Goal: Task Accomplishment & Management: Complete application form

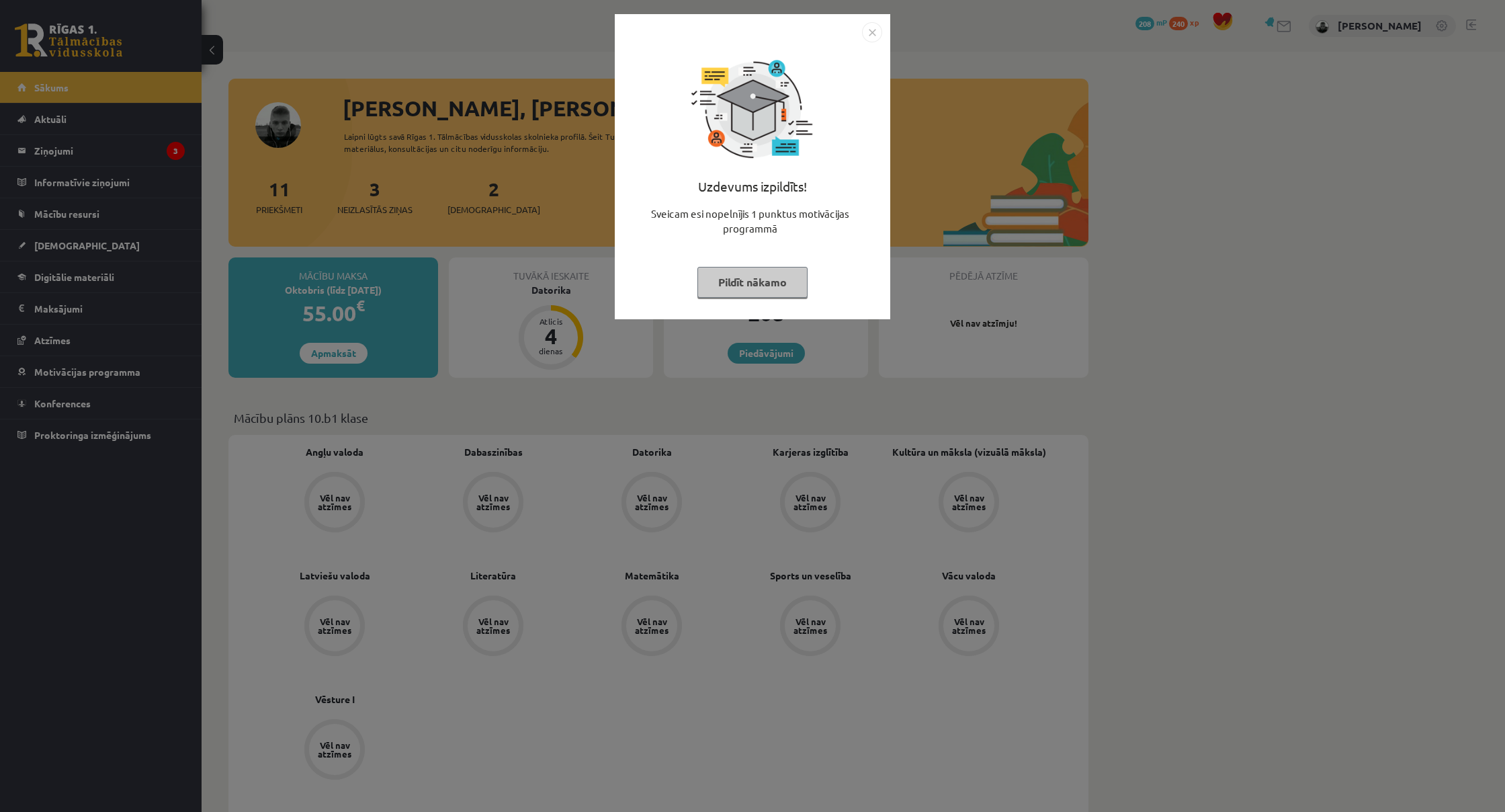
click at [759, 282] on button "Pildīt nākamo" at bounding box center [753, 282] width 110 height 30
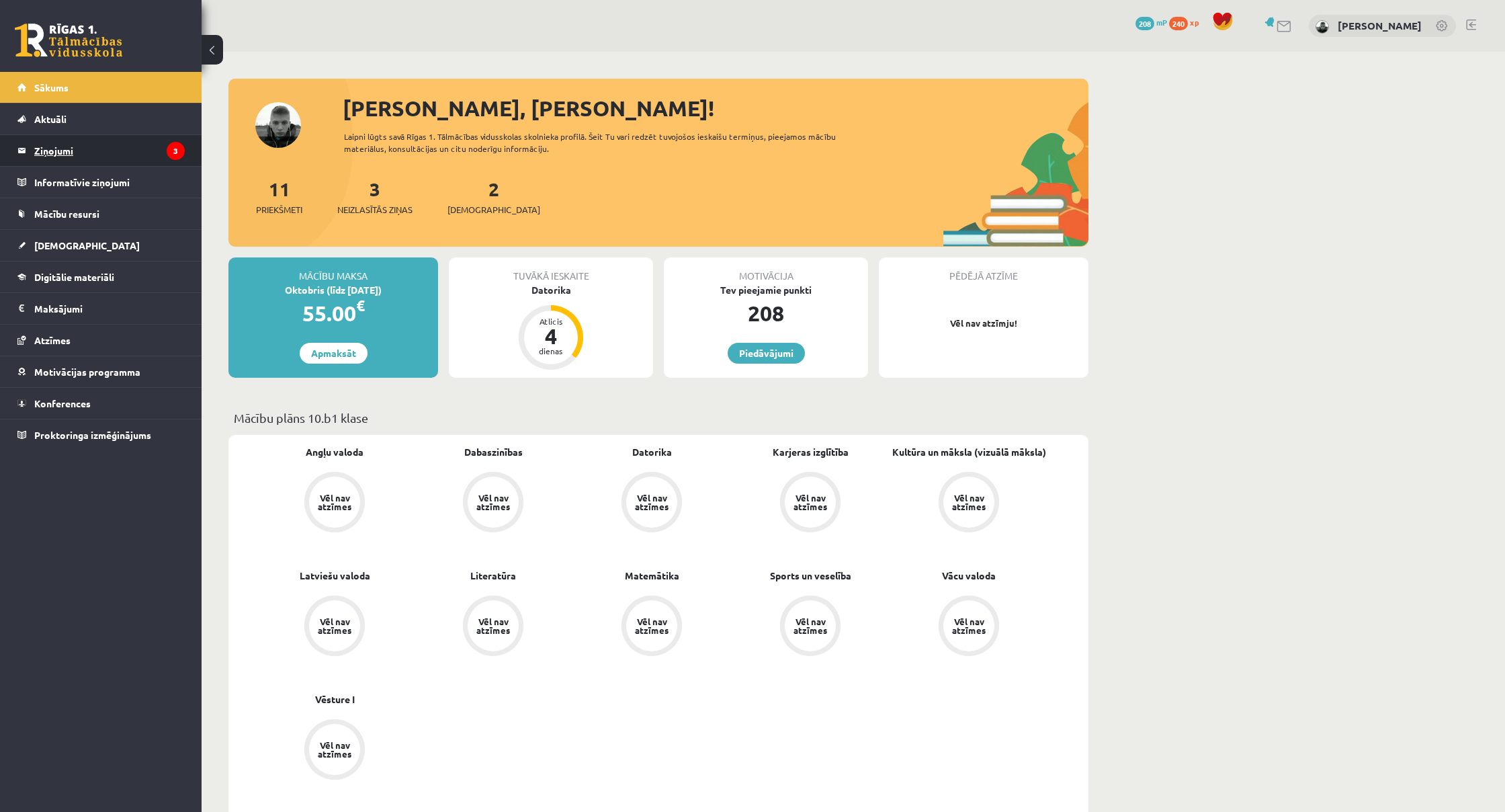
click at [154, 153] on legend "Ziņojumi 3" at bounding box center [109, 150] width 150 height 30
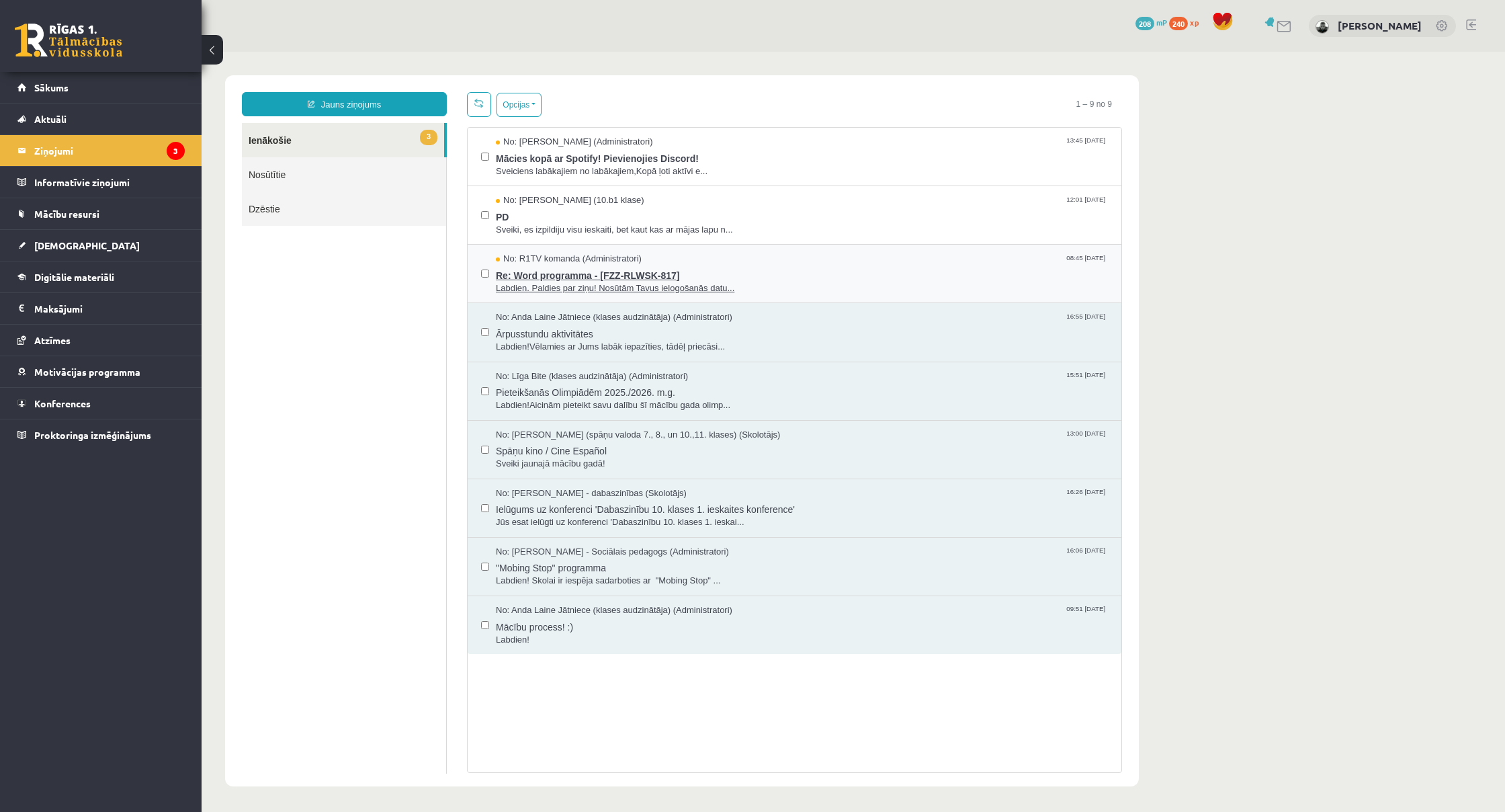
click at [557, 283] on span "Labdien. Paldies par ziņu! Nosūtām Tavus ielogošanās datu..." at bounding box center [802, 287] width 612 height 12
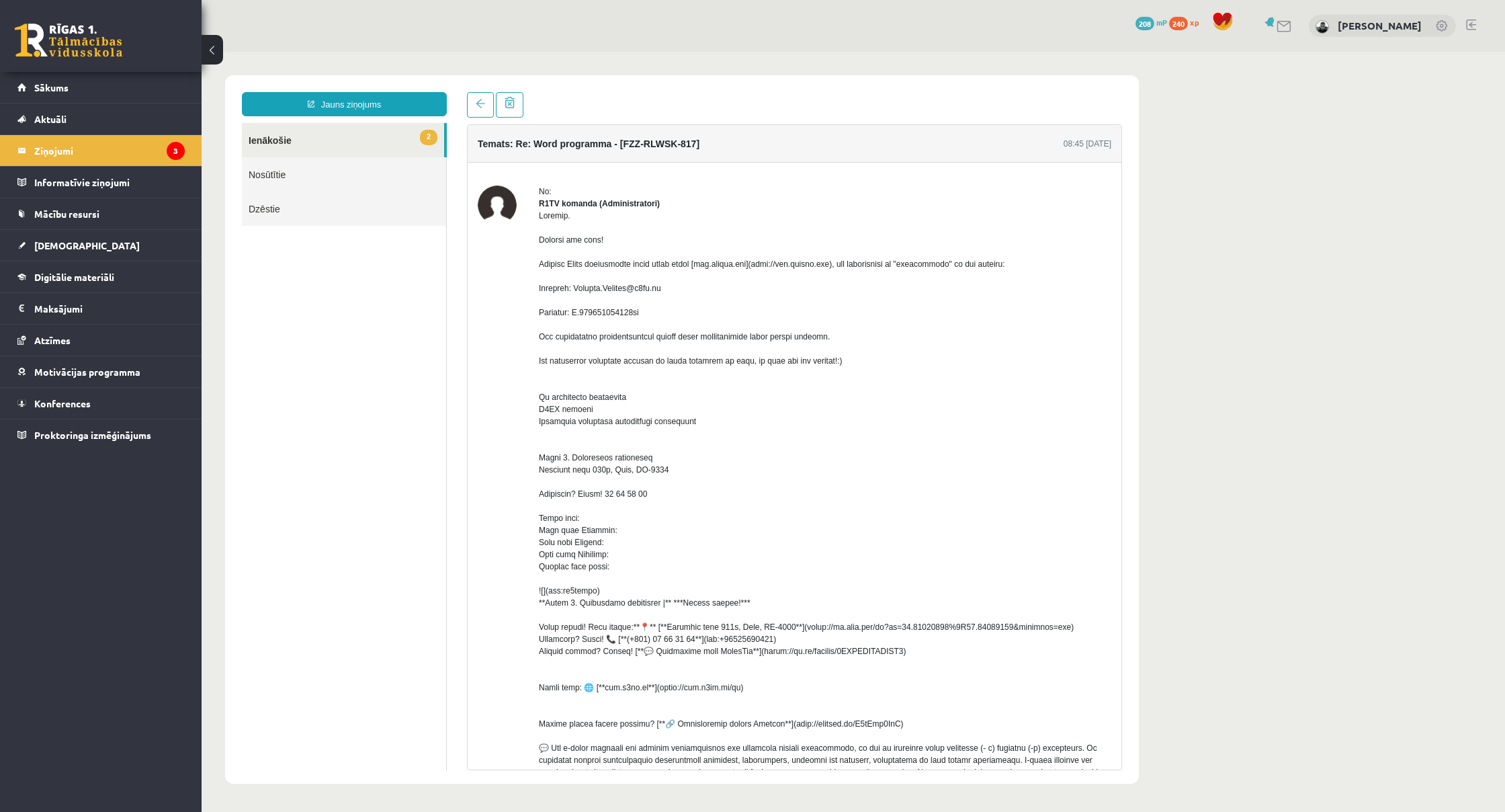
click at [323, 148] on link "2 Ienākošie" at bounding box center [343, 140] width 202 height 34
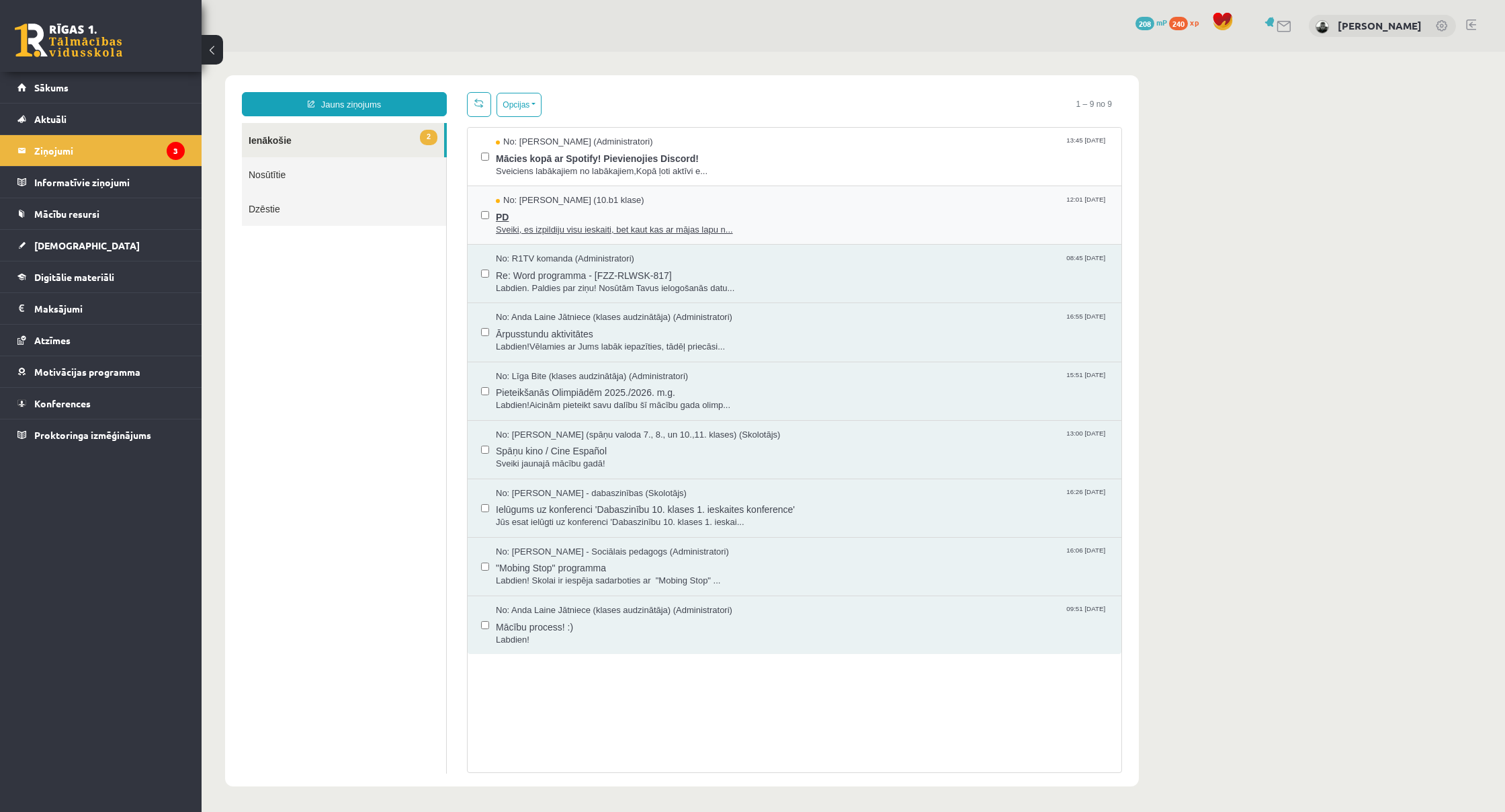
click at [666, 228] on span "Sveiki, es izpildiju visu ieskaiti, bet kaut kas ar mājas lapu n..." at bounding box center [802, 229] width 612 height 12
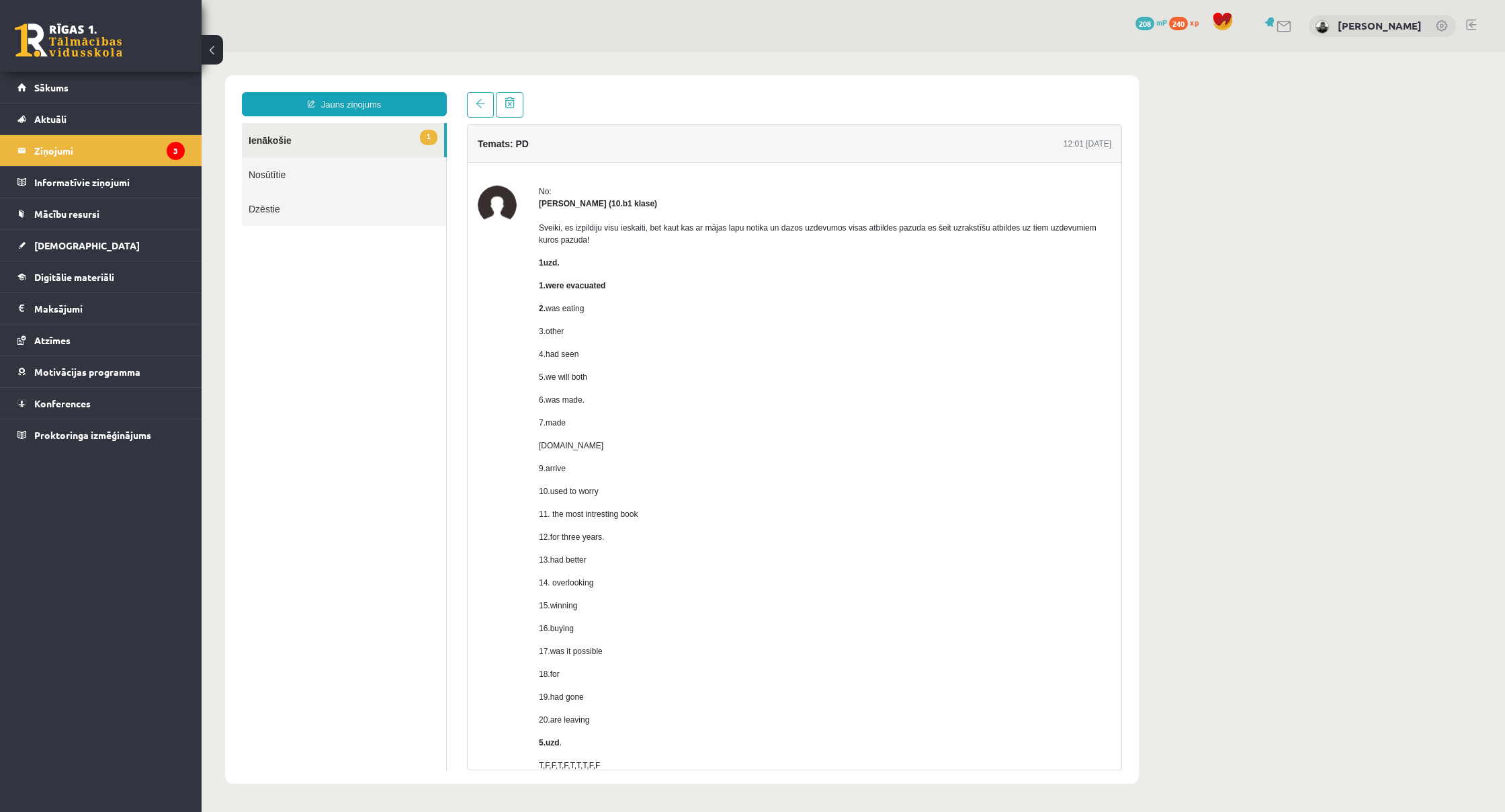
click at [404, 129] on link "1 Ienākošie" at bounding box center [343, 140] width 202 height 34
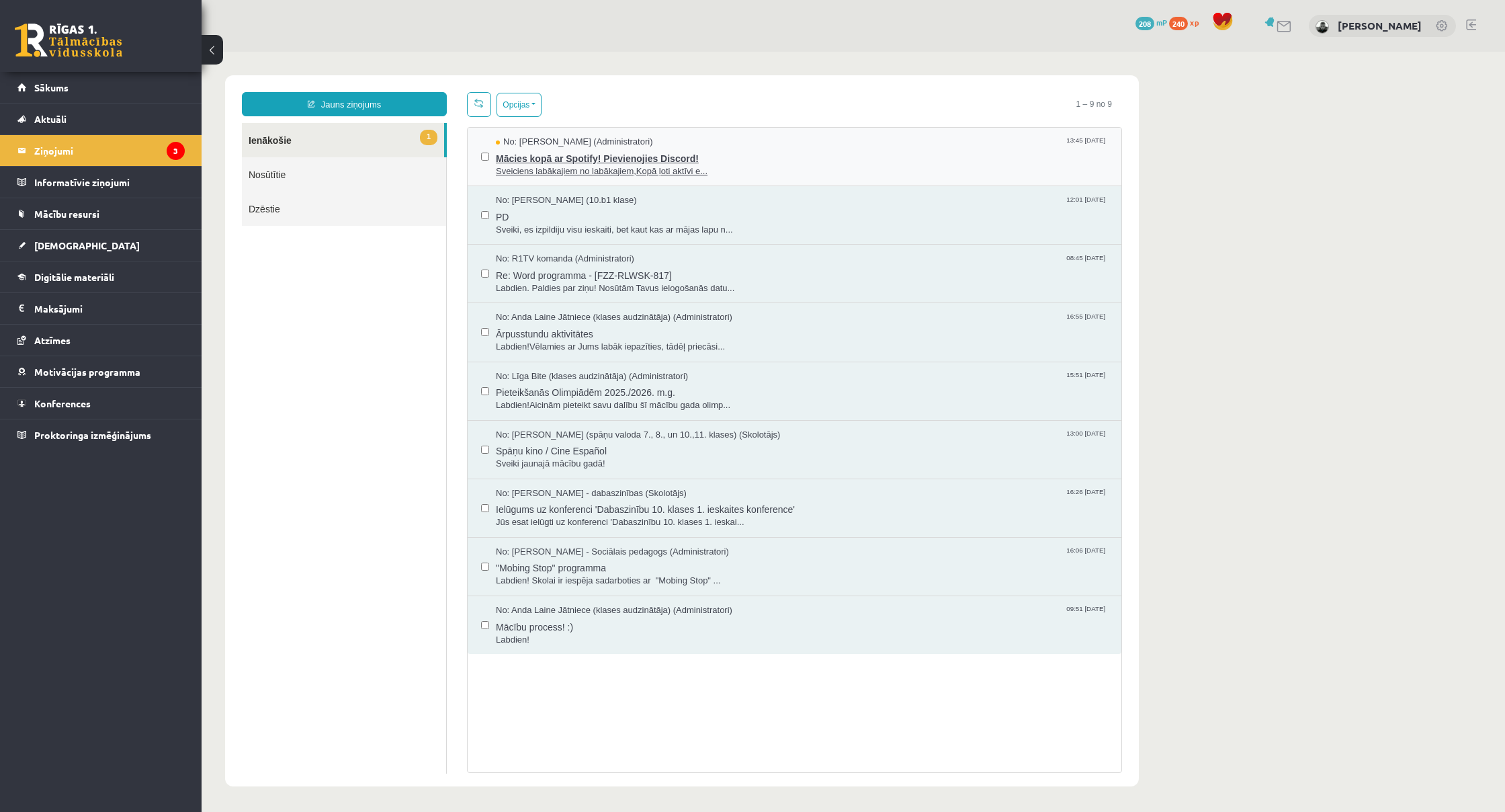
click at [573, 164] on span "Mācies kopā ar Spotify! Pievienojies Discord!" at bounding box center [802, 157] width 612 height 17
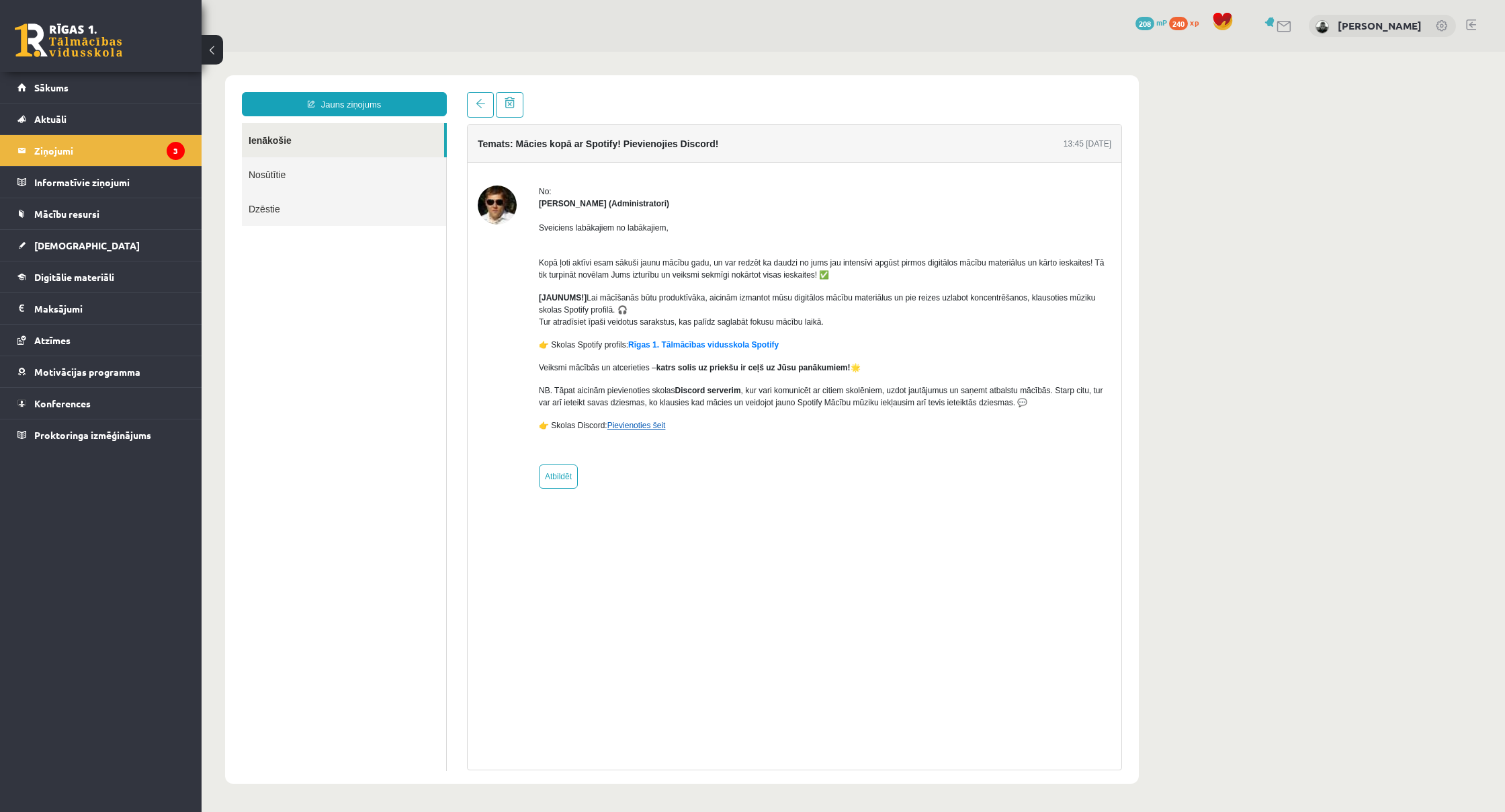
click at [633, 427] on link "Pievienoties šeit" at bounding box center [636, 426] width 58 height 10
click at [56, 156] on legend "Ziņojumi 3" at bounding box center [109, 150] width 150 height 30
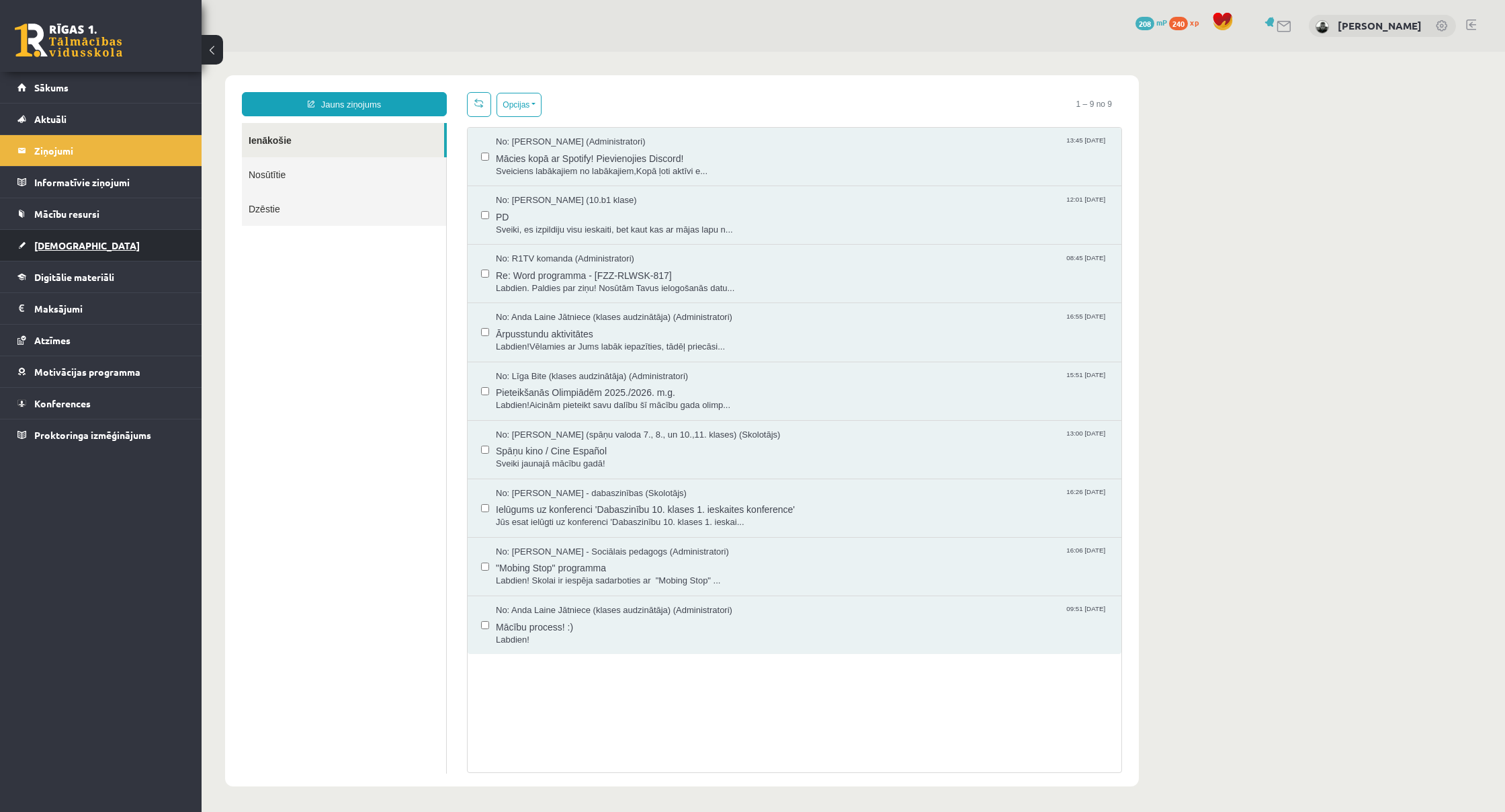
click at [70, 248] on span "[DEMOGRAPHIC_DATA]" at bounding box center [87, 245] width 106 height 12
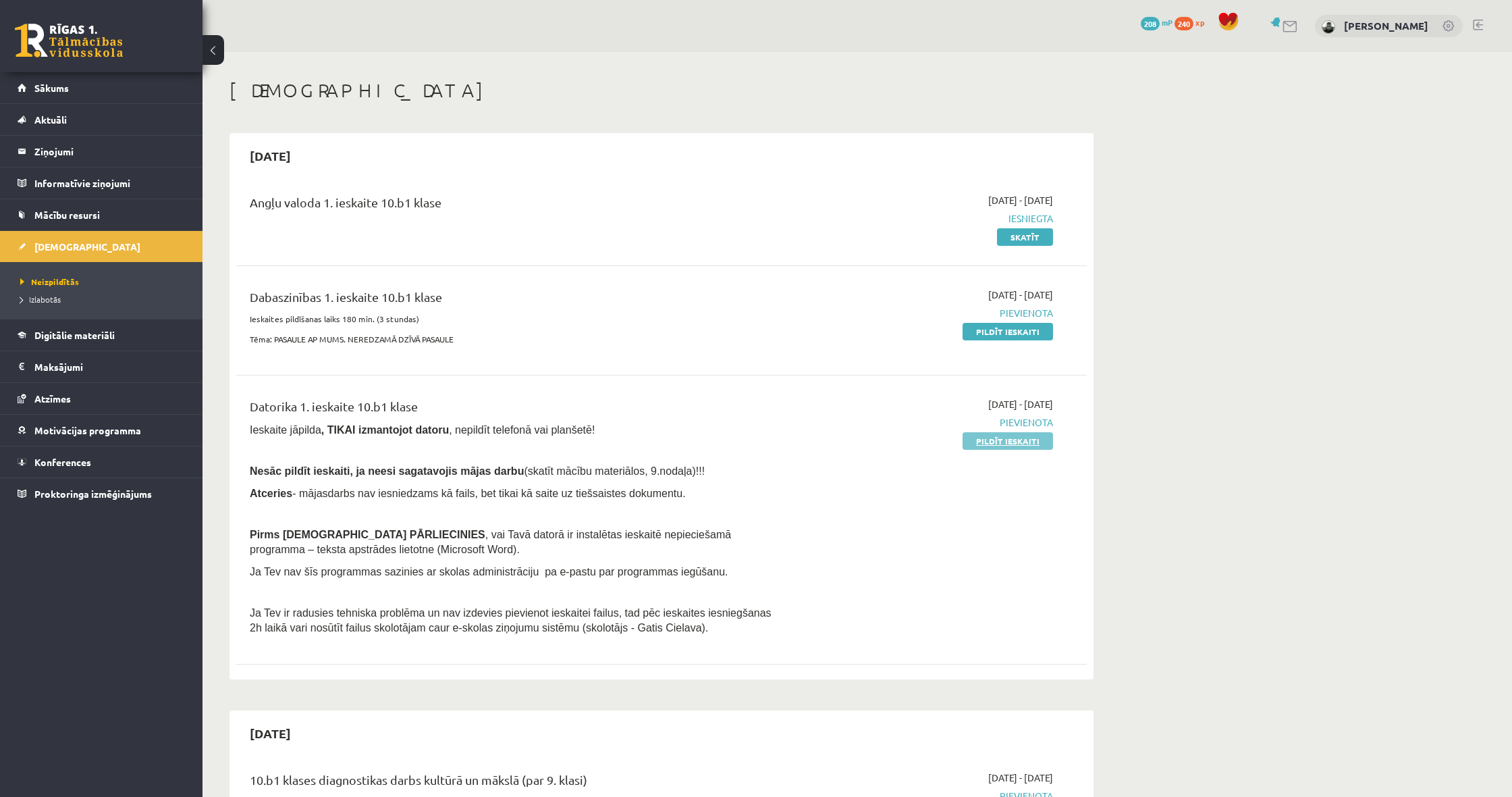
click at [1004, 446] on link "Pildīt ieskaiti" at bounding box center [1008, 441] width 91 height 17
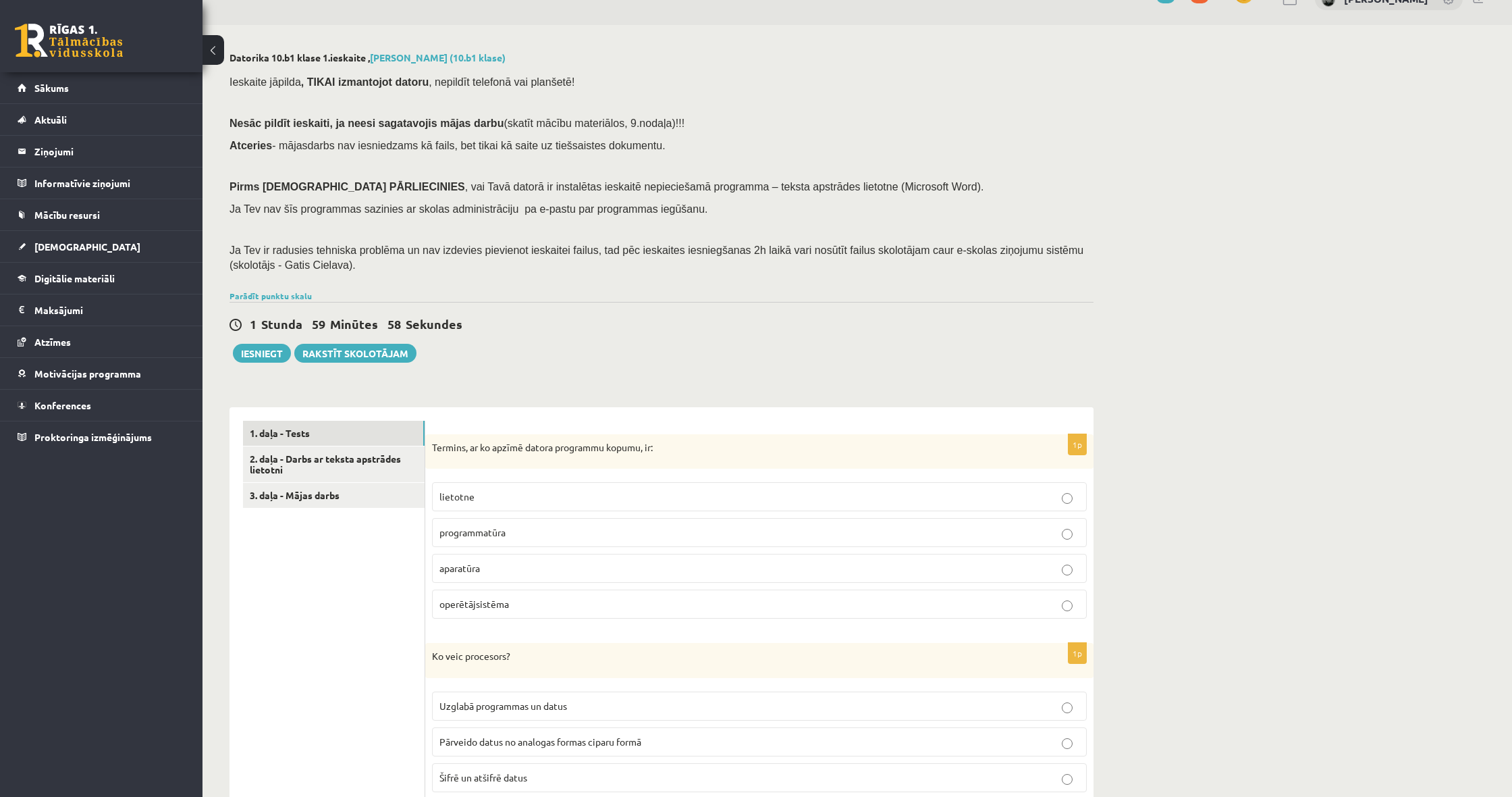
scroll to position [44, 0]
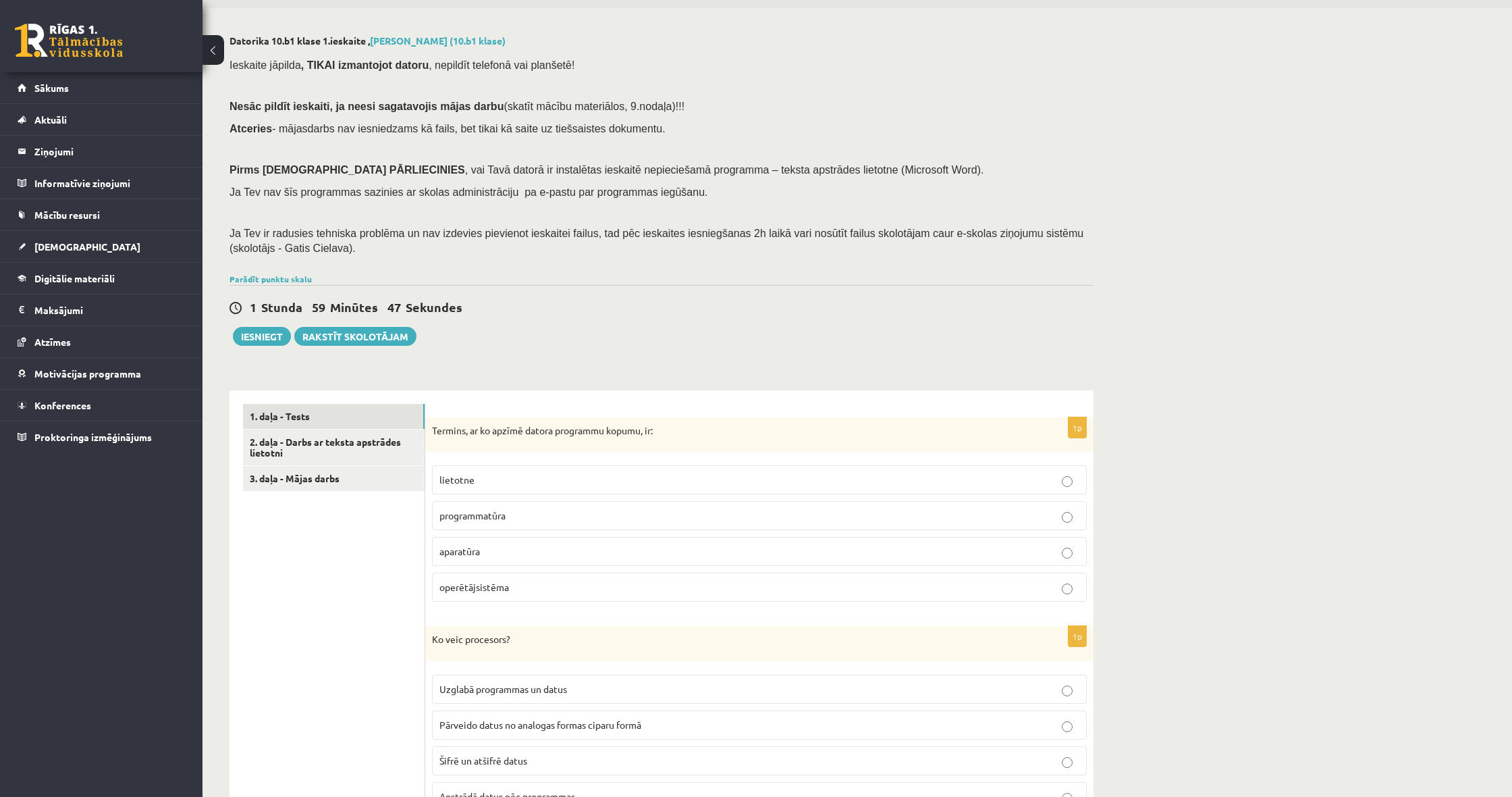
click at [502, 473] on p "lietotne" at bounding box center [759, 479] width 640 height 14
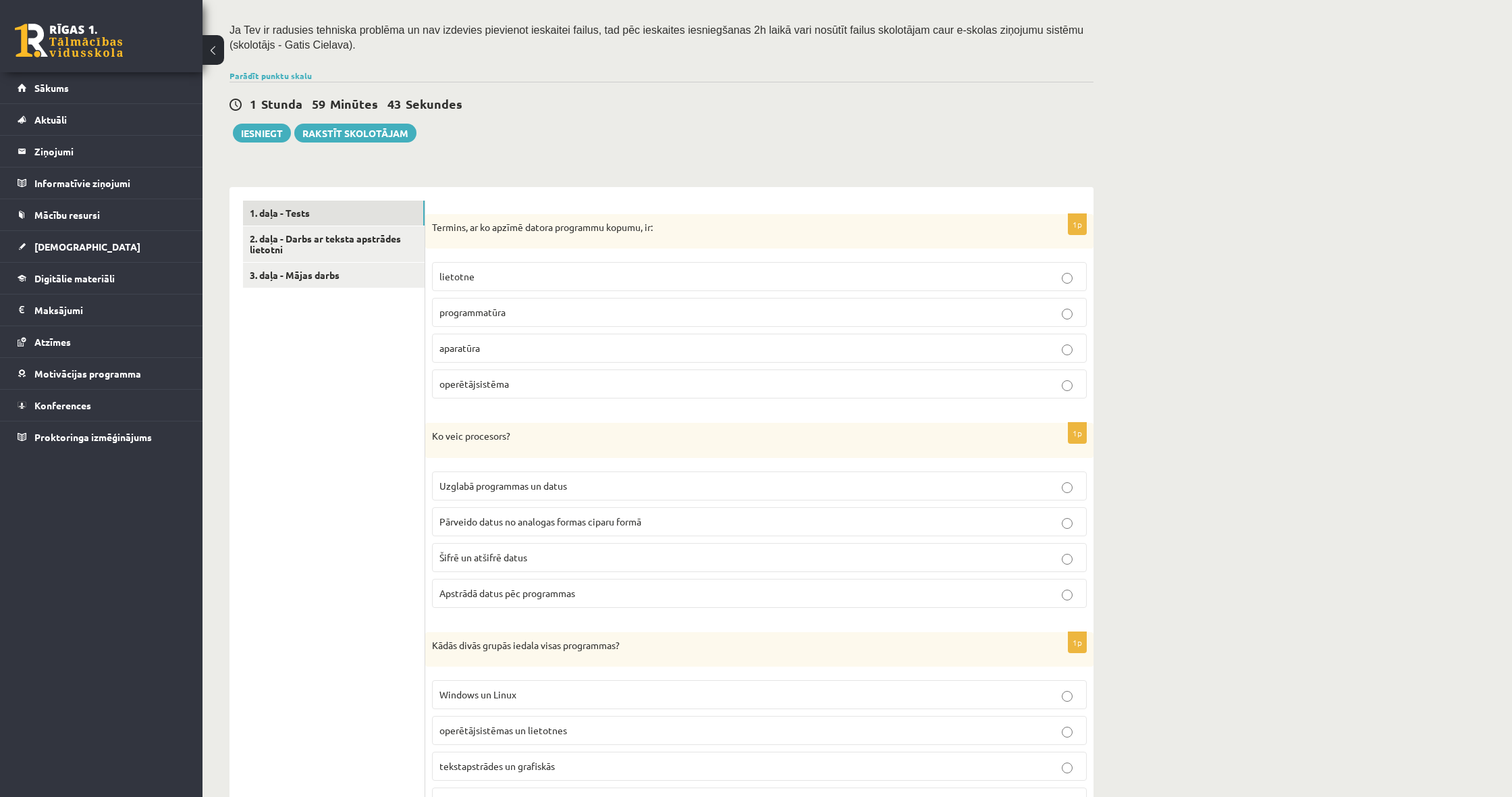
scroll to position [252, 0]
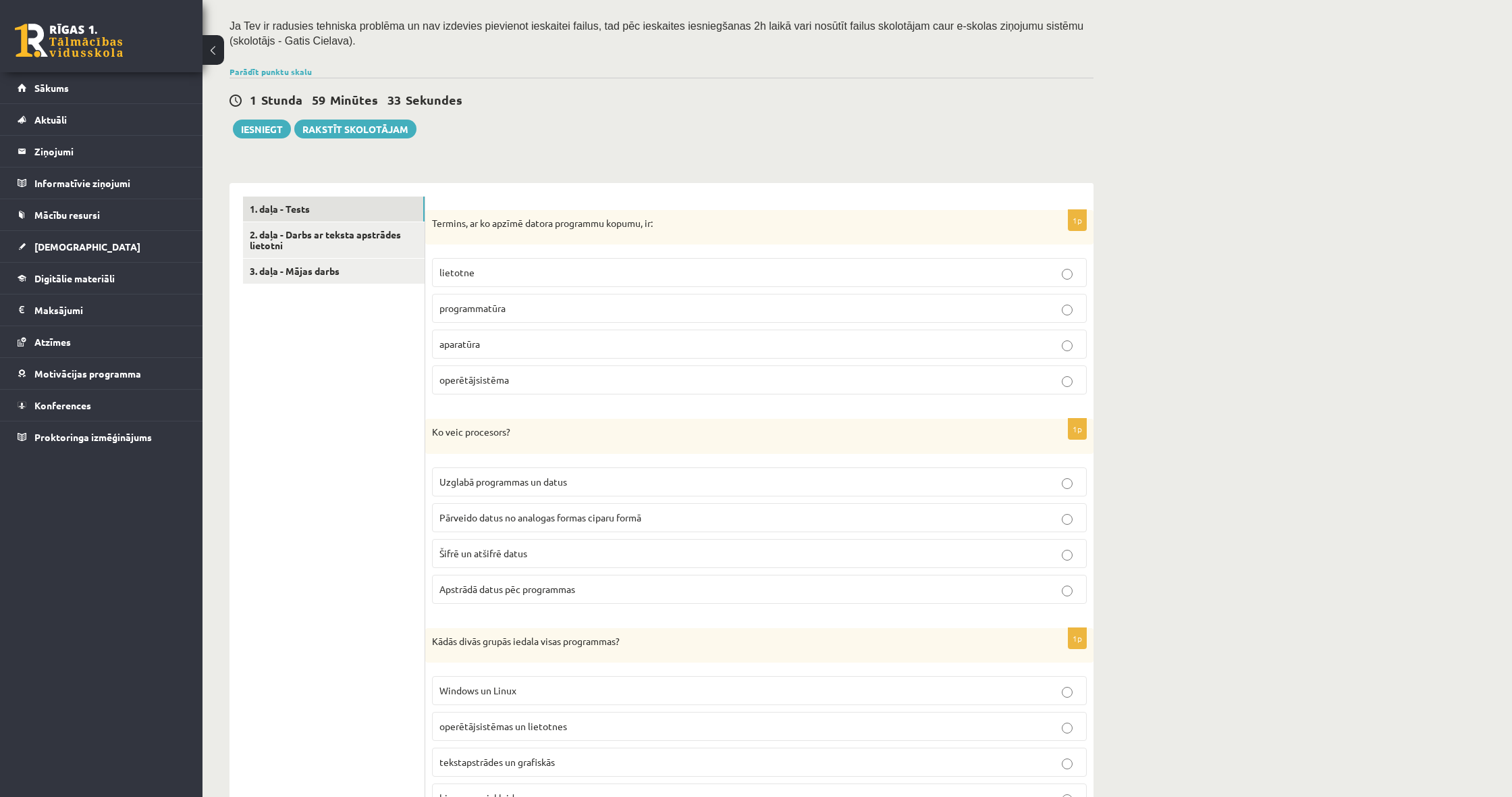
click at [717, 467] on label "Uzglabā programmas un datus" at bounding box center [759, 481] width 655 height 29
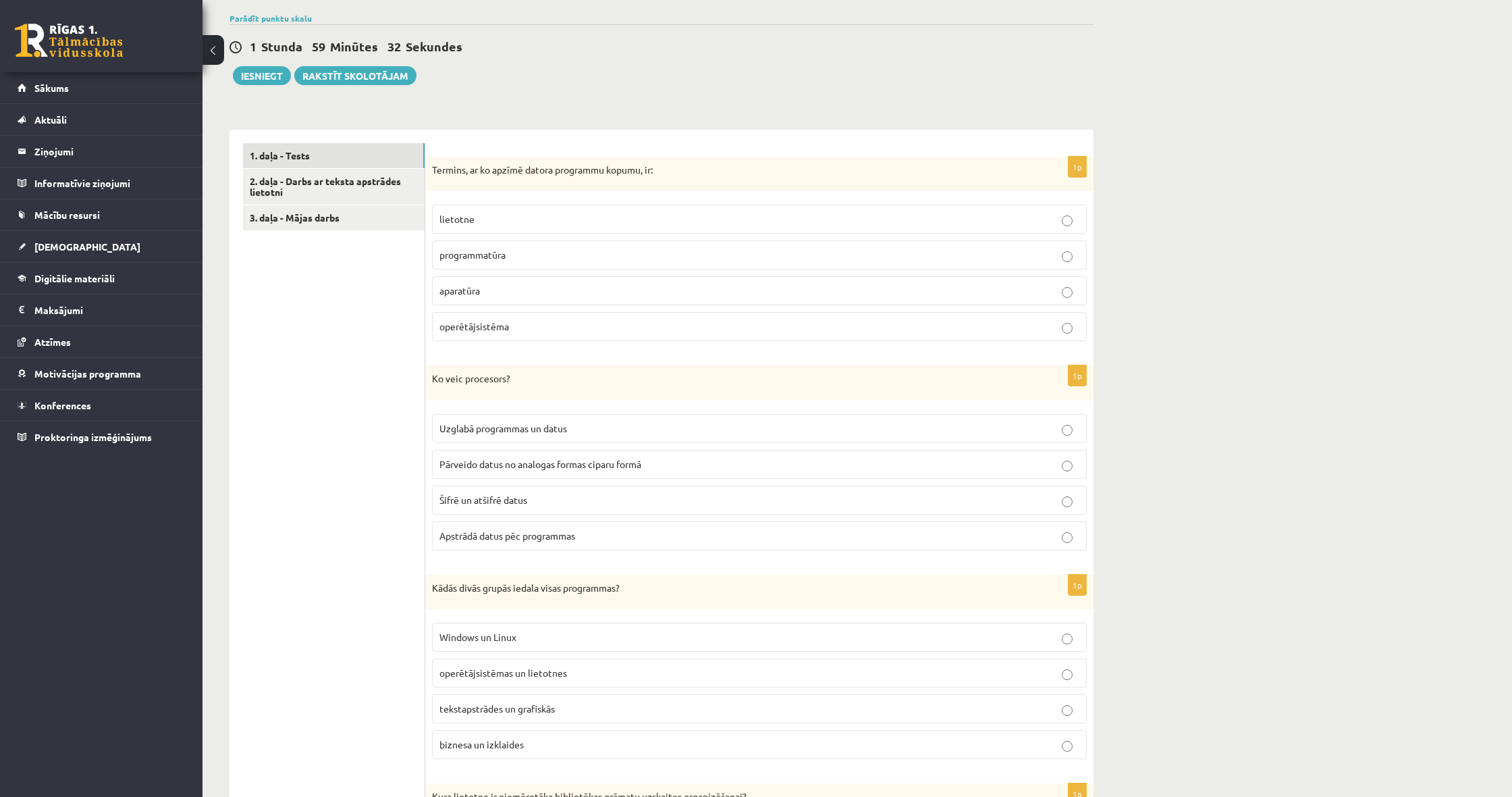
scroll to position [306, 0]
click at [584, 497] on p "Šifrē un atšifrē datus" at bounding box center [759, 498] width 640 height 14
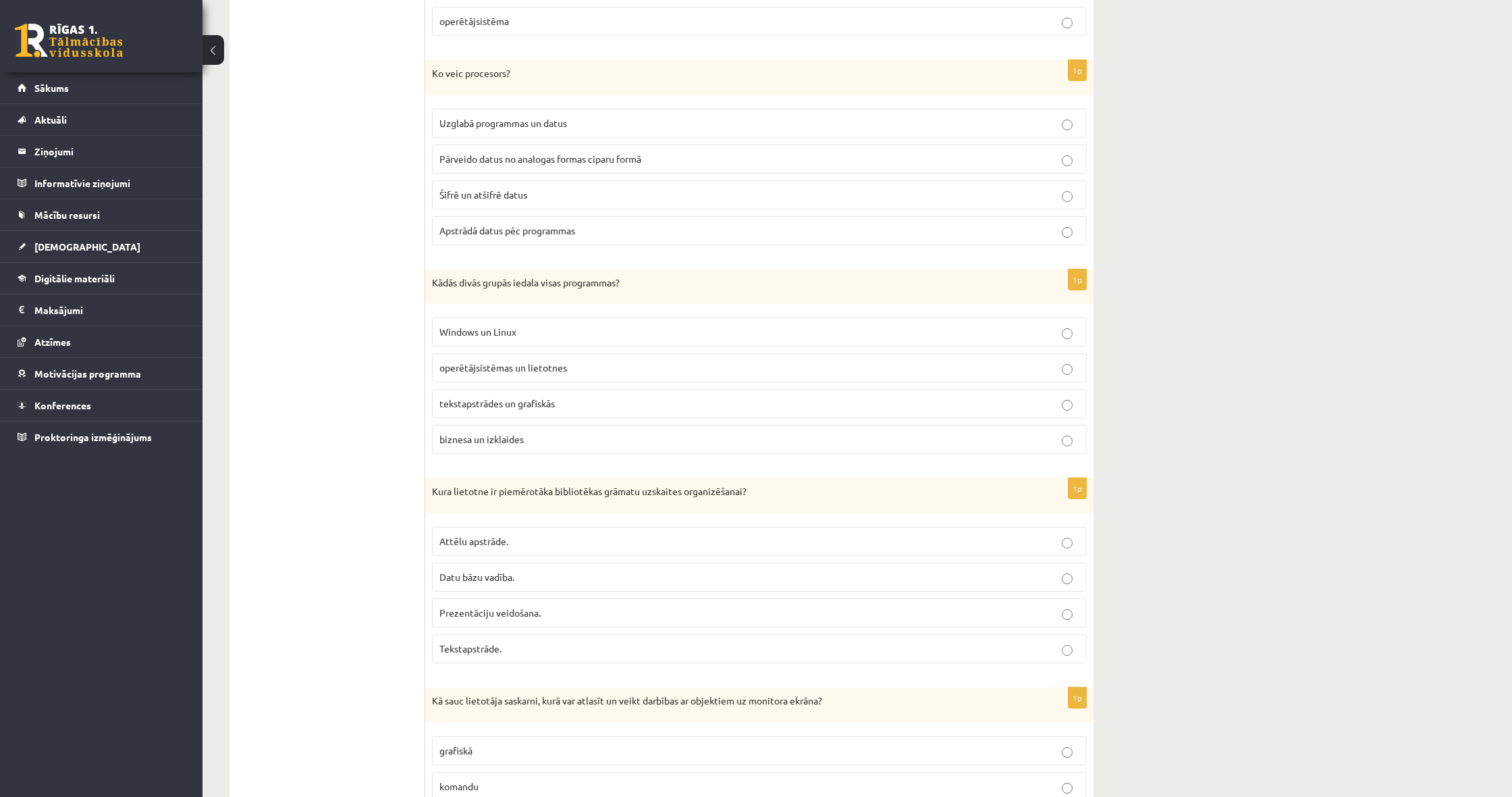
scroll to position [609, 0]
click at [481, 366] on span "operētājsistēmas un lietotnes" at bounding box center [503, 368] width 127 height 12
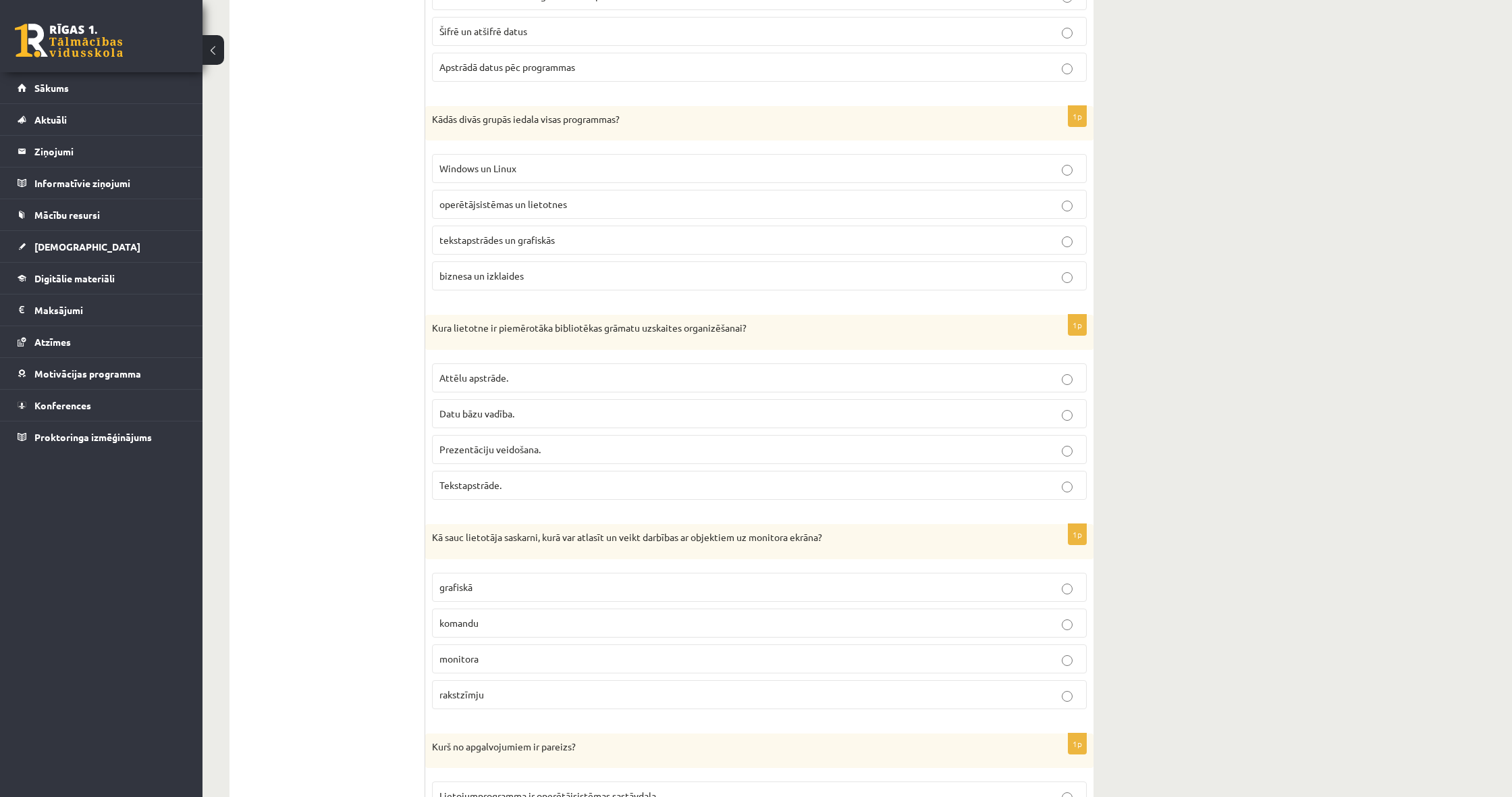
scroll to position [774, 0]
click at [472, 407] on span "Datu bāzu vadība." at bounding box center [477, 412] width 75 height 12
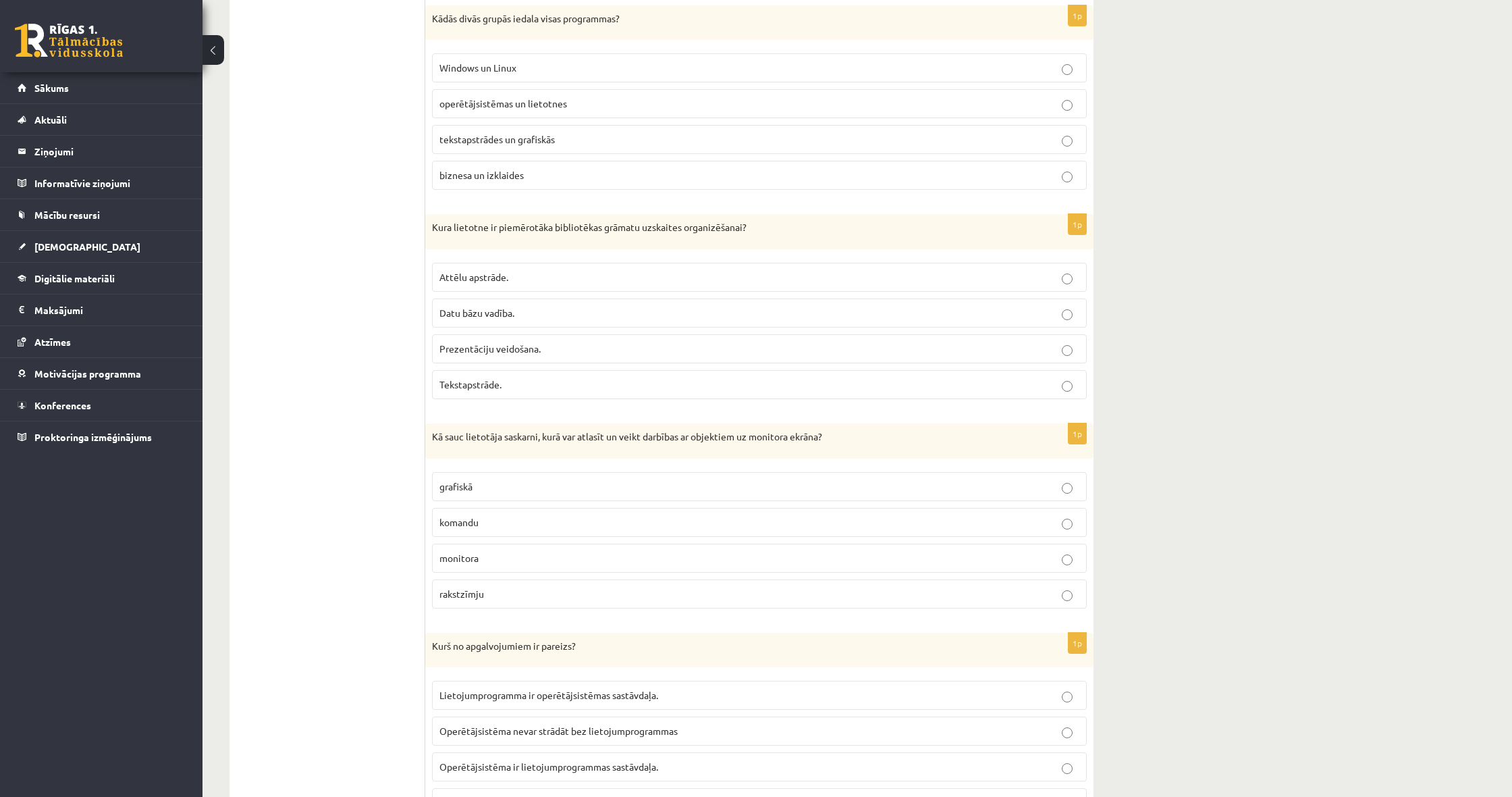
scroll to position [894, 0]
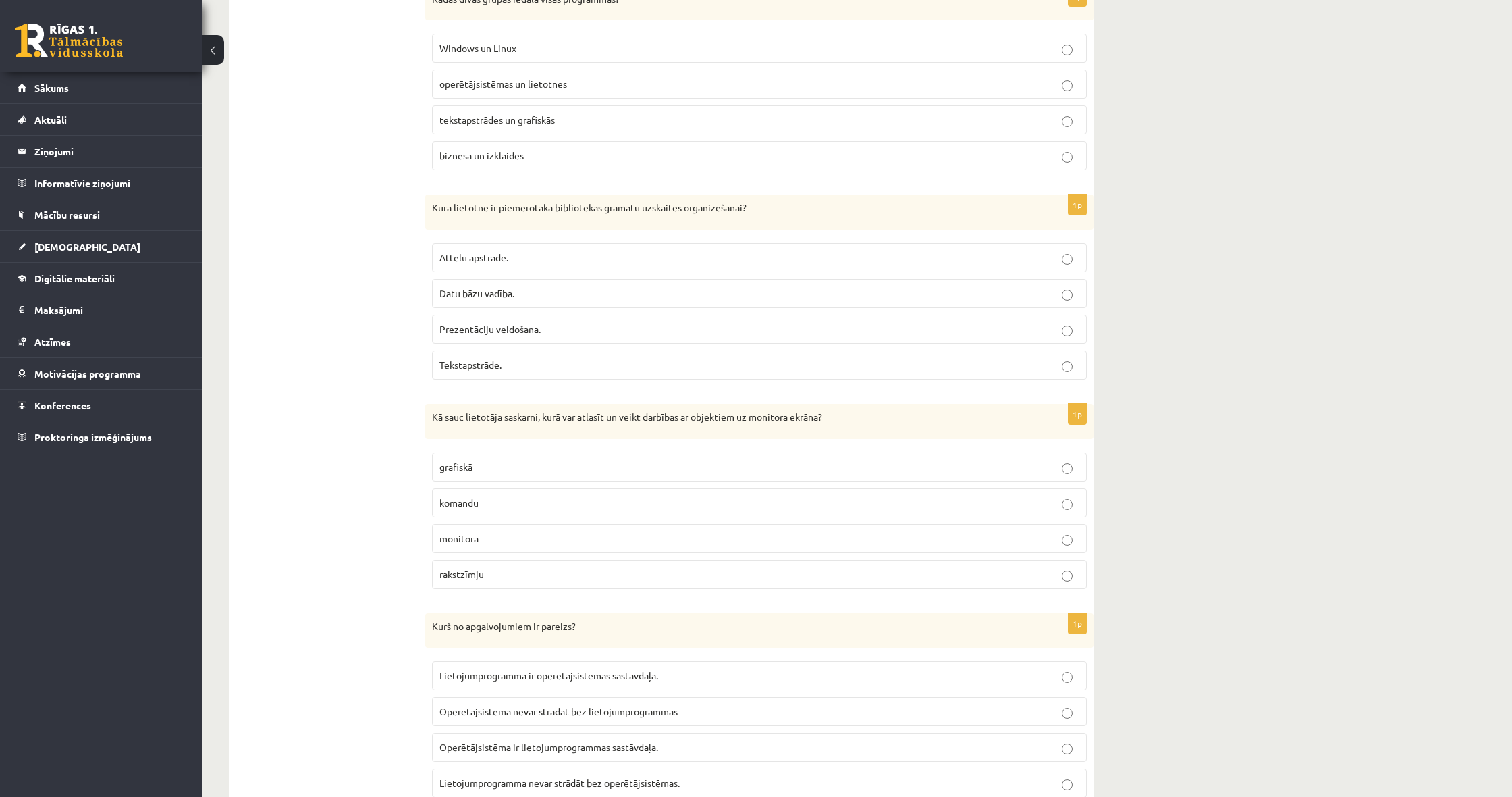
click at [474, 460] on p "grafiskā" at bounding box center [759, 467] width 640 height 14
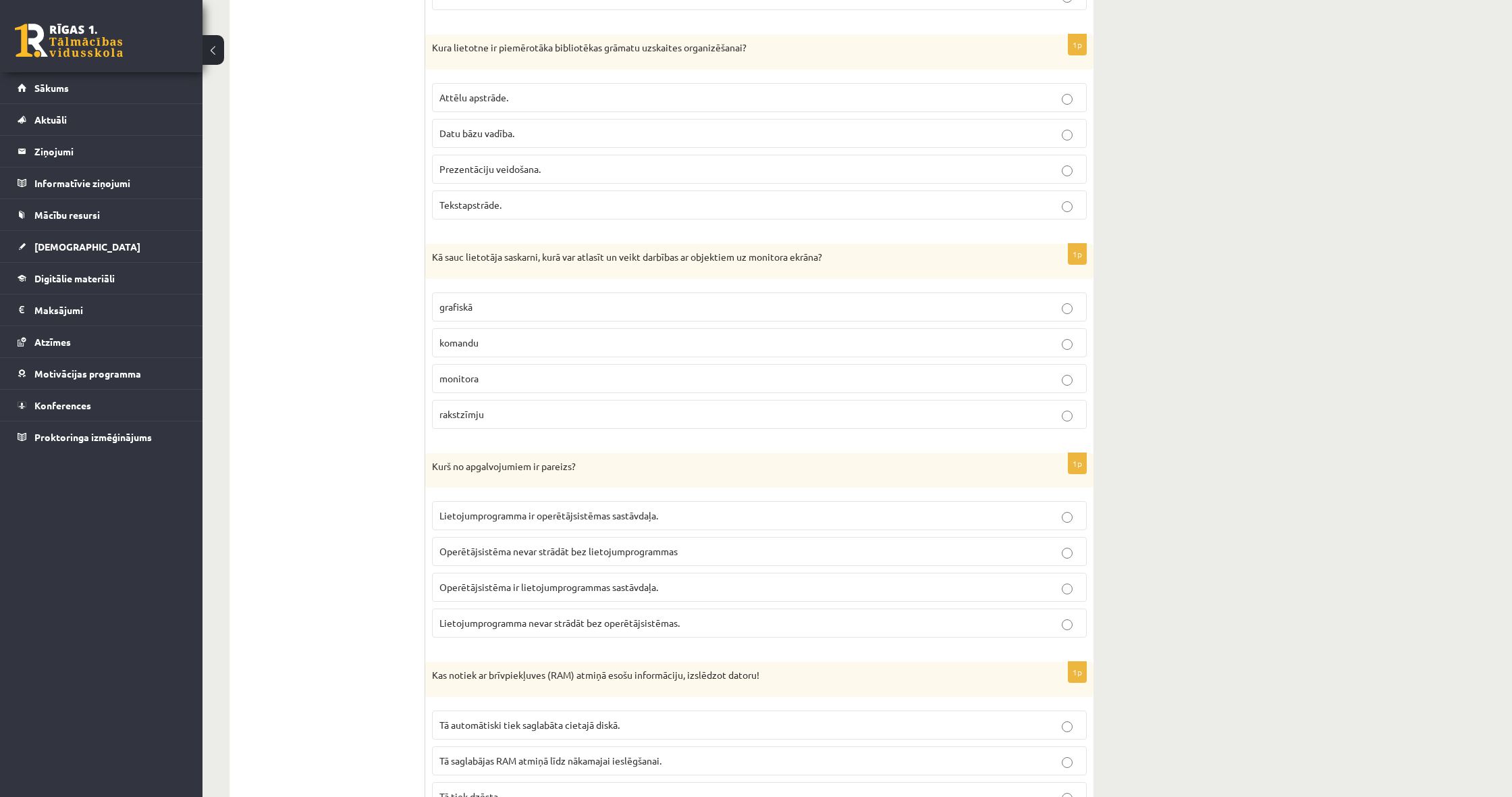
scroll to position [1057, 0]
click at [482, 613] on span "Lietojumprogramma nevar strādāt bez operētājsistēmas." at bounding box center [559, 619] width 240 height 12
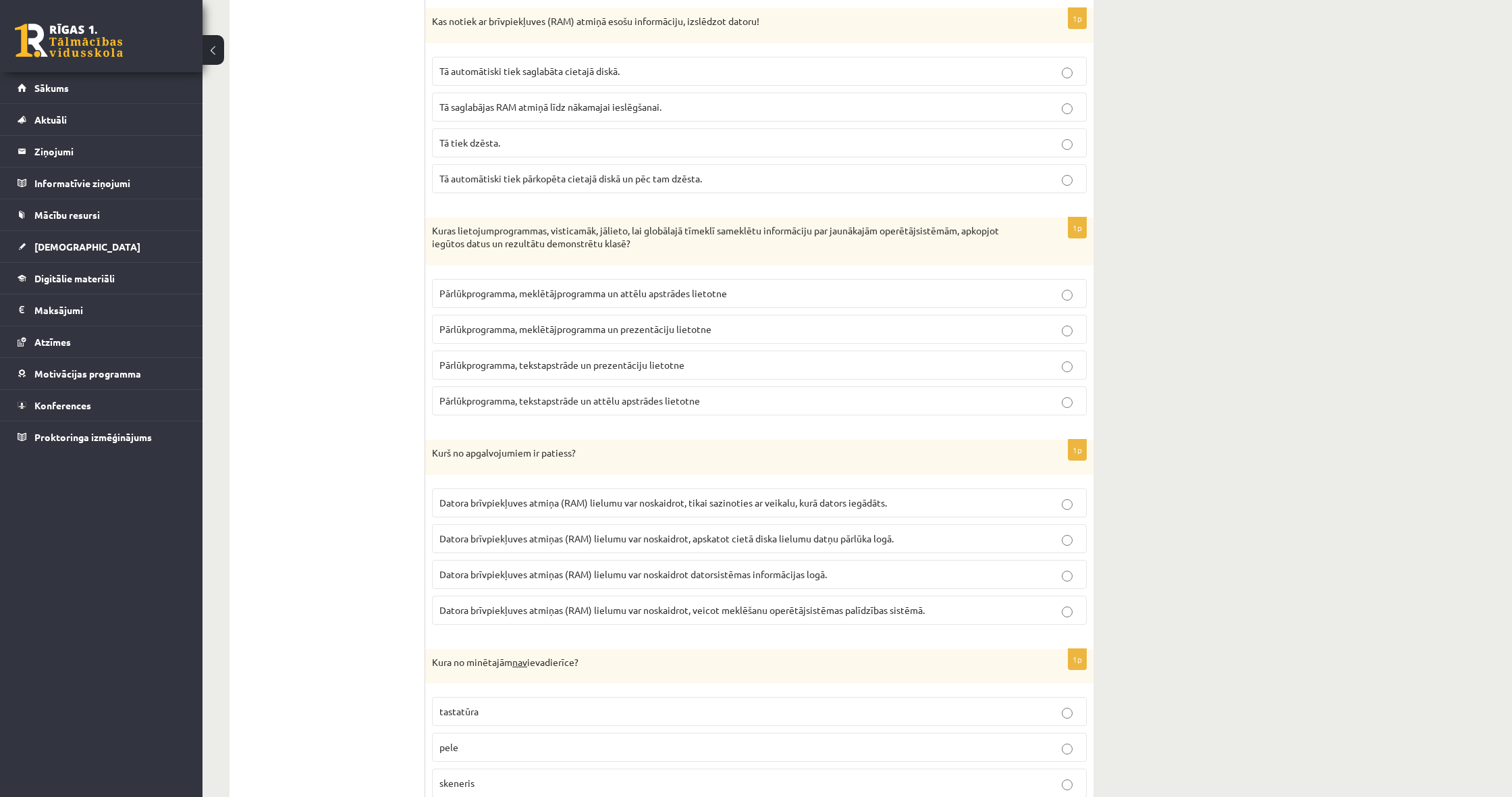
scroll to position [1699, 0]
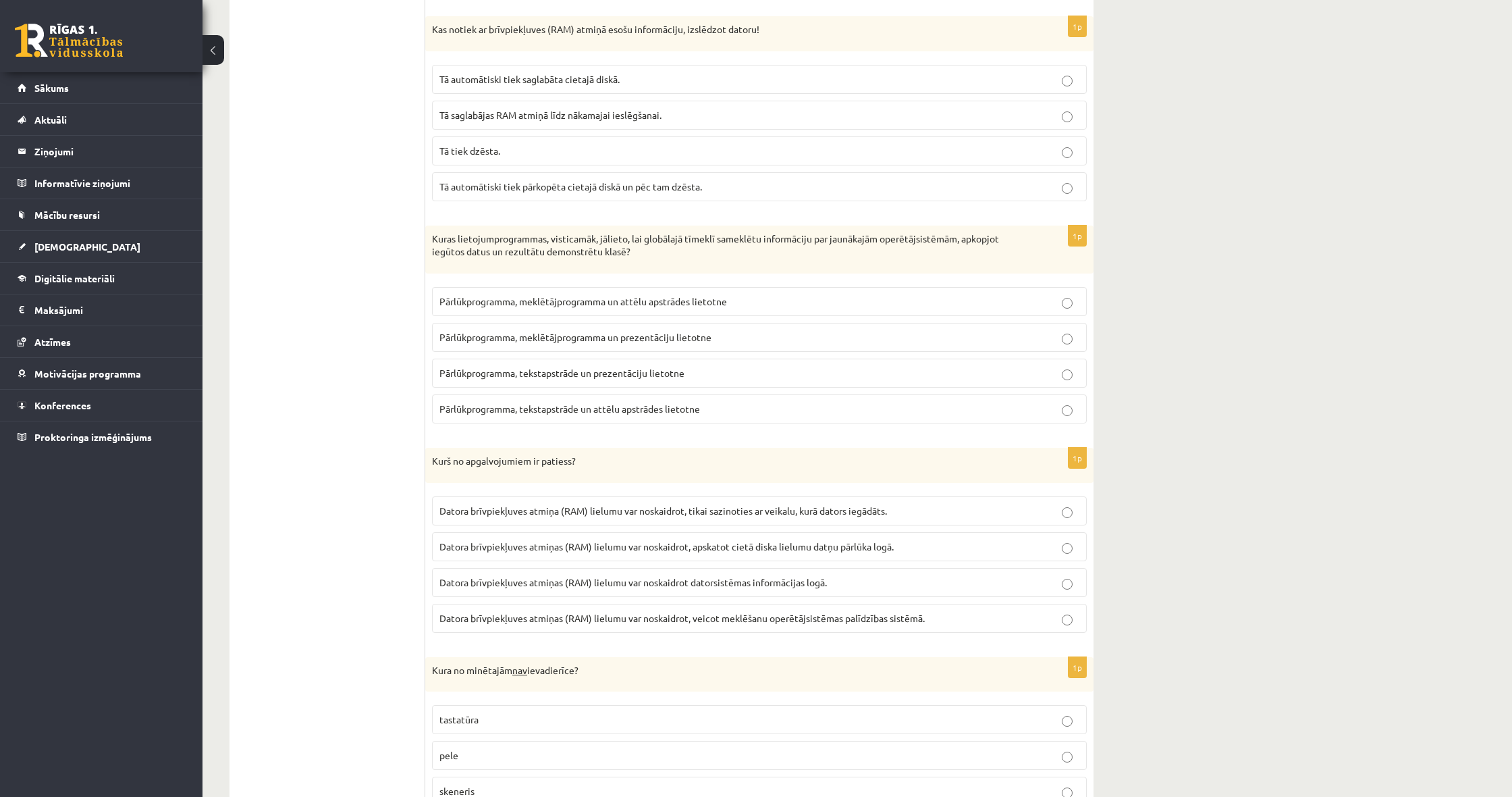
click at [449, 144] on span "Tā tiek dzēsta." at bounding box center [471, 150] width 61 height 12
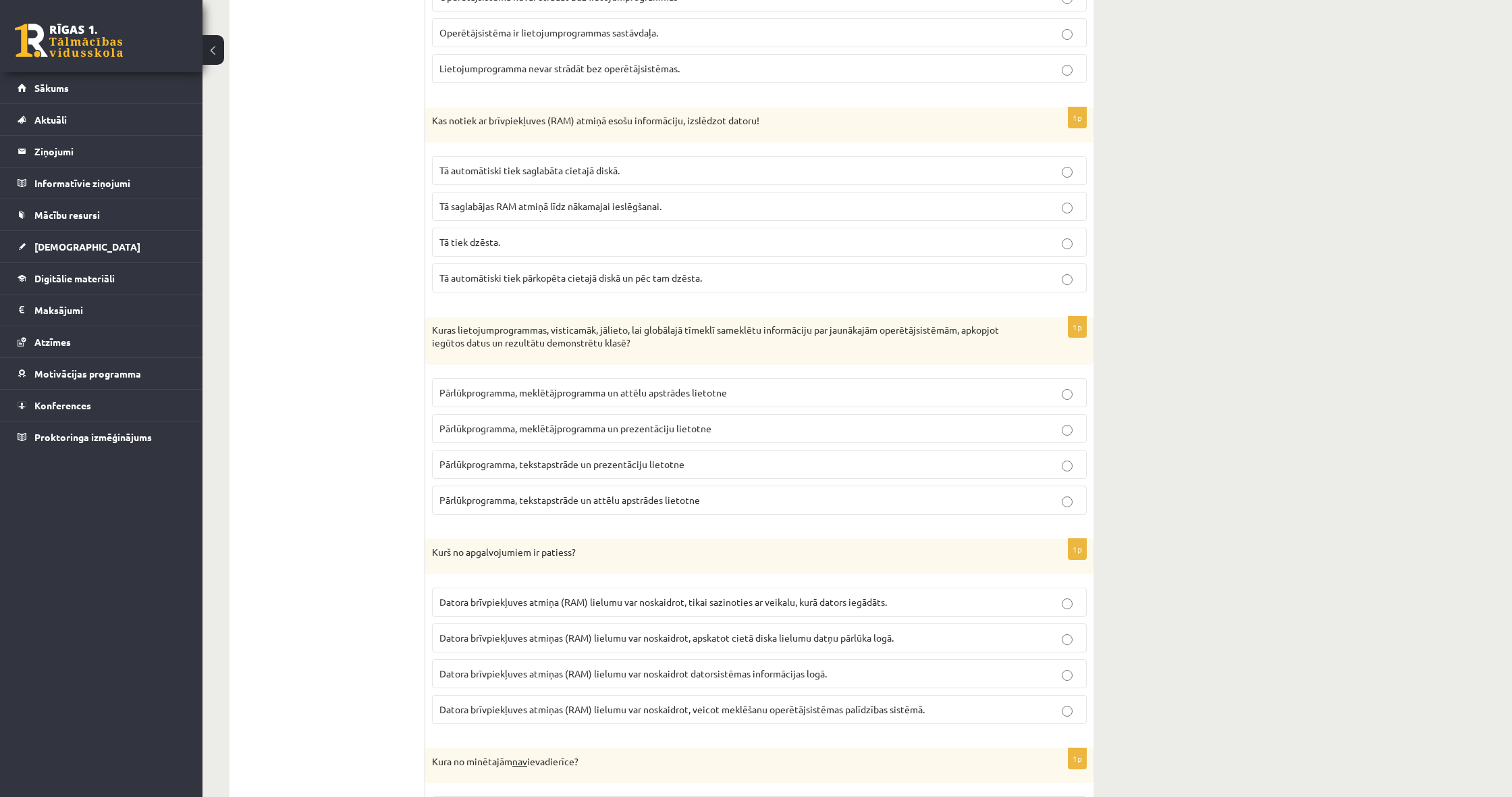
scroll to position [1590, 0]
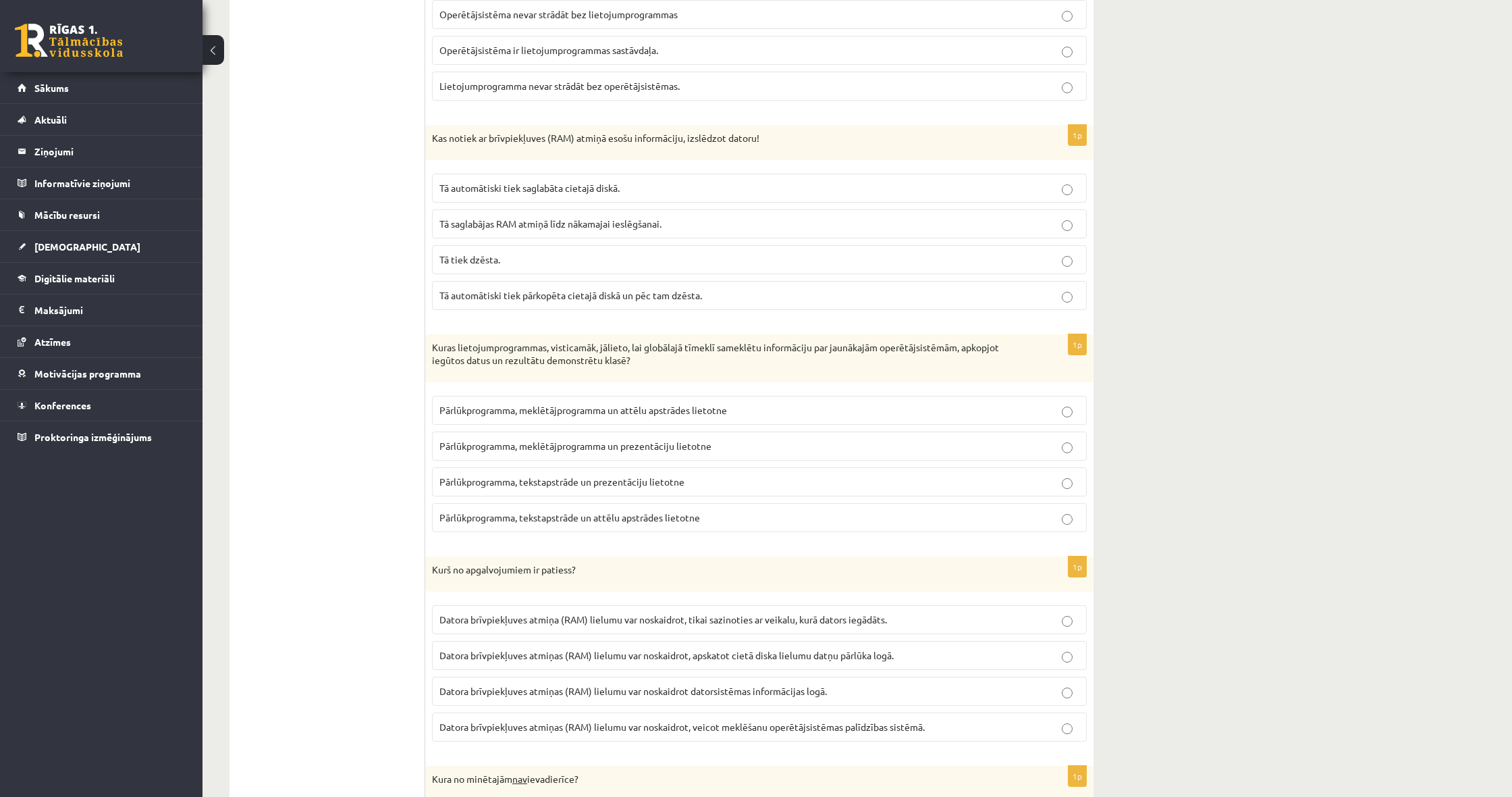
click at [561, 479] on p "Pārlūkprogramma, tekstapstrāde un prezentāciju lietotne" at bounding box center [759, 481] width 640 height 14
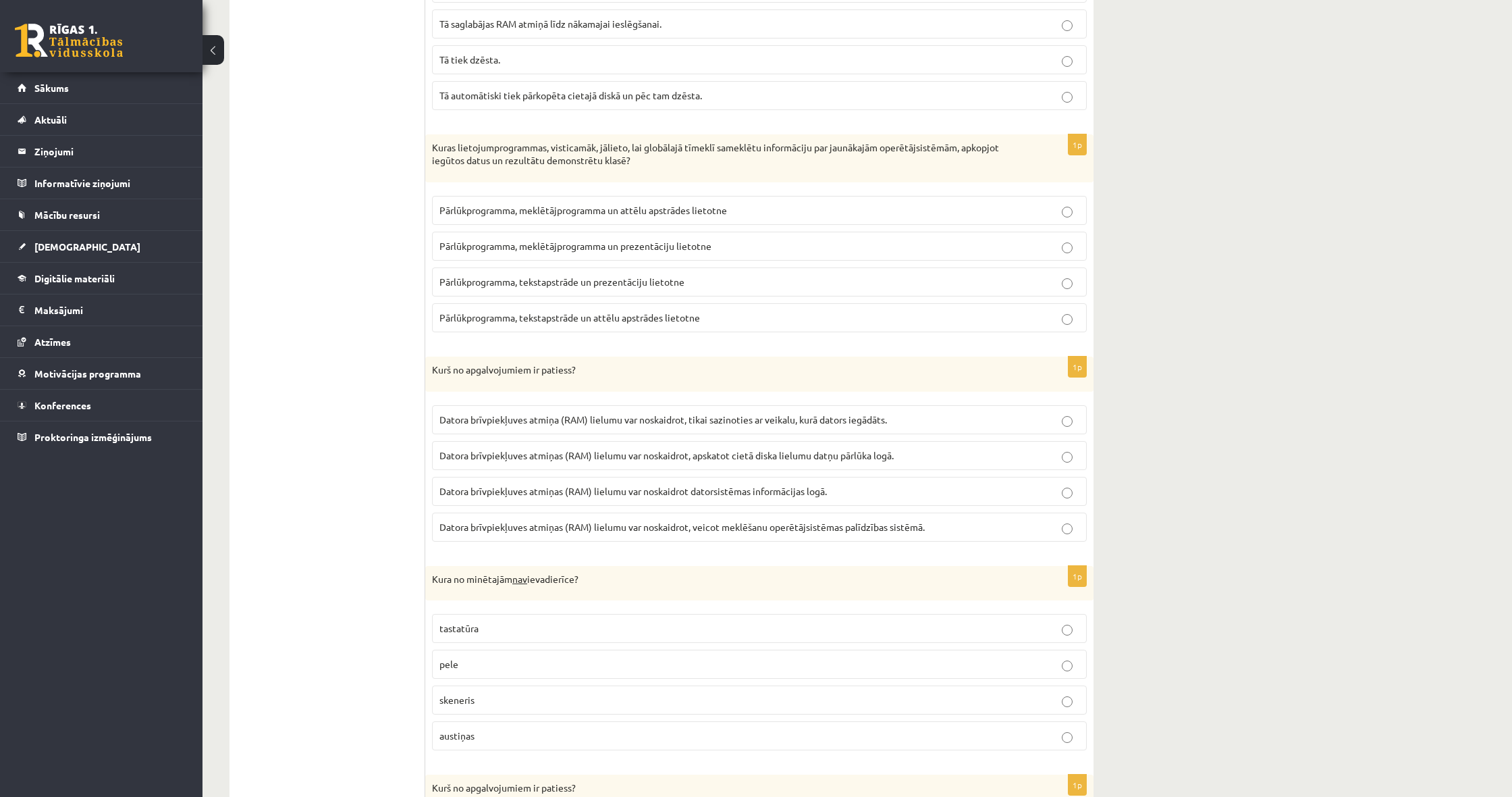
scroll to position [1792, 0]
click at [732, 483] on span "Datora brīvpiekļuves atmiņas (RAM) lielumu var noskaidrot datorsistēmas informā…" at bounding box center [633, 489] width 387 height 12
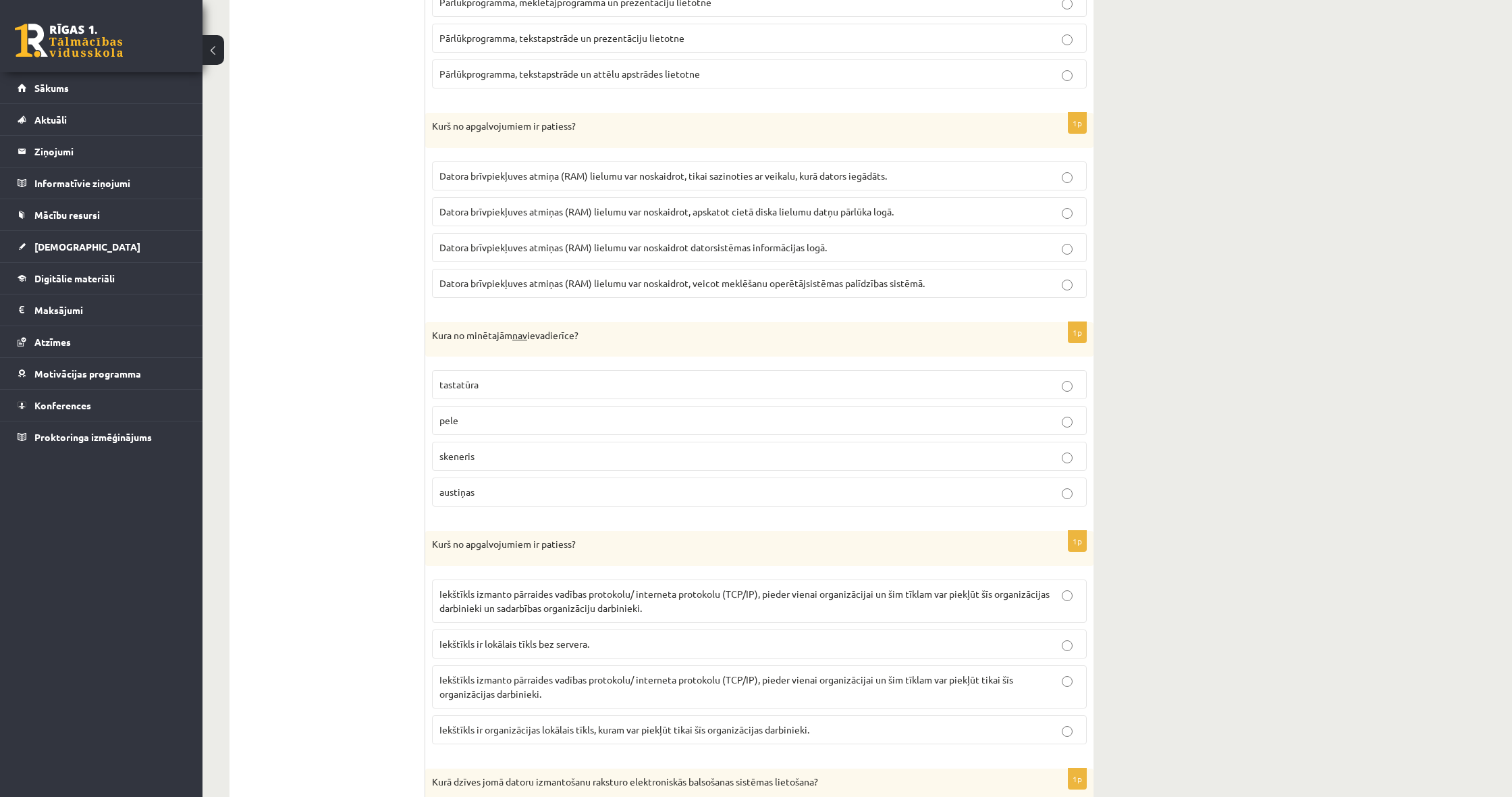
scroll to position [2036, 0]
click at [544, 483] on p "austiņas" at bounding box center [759, 490] width 640 height 14
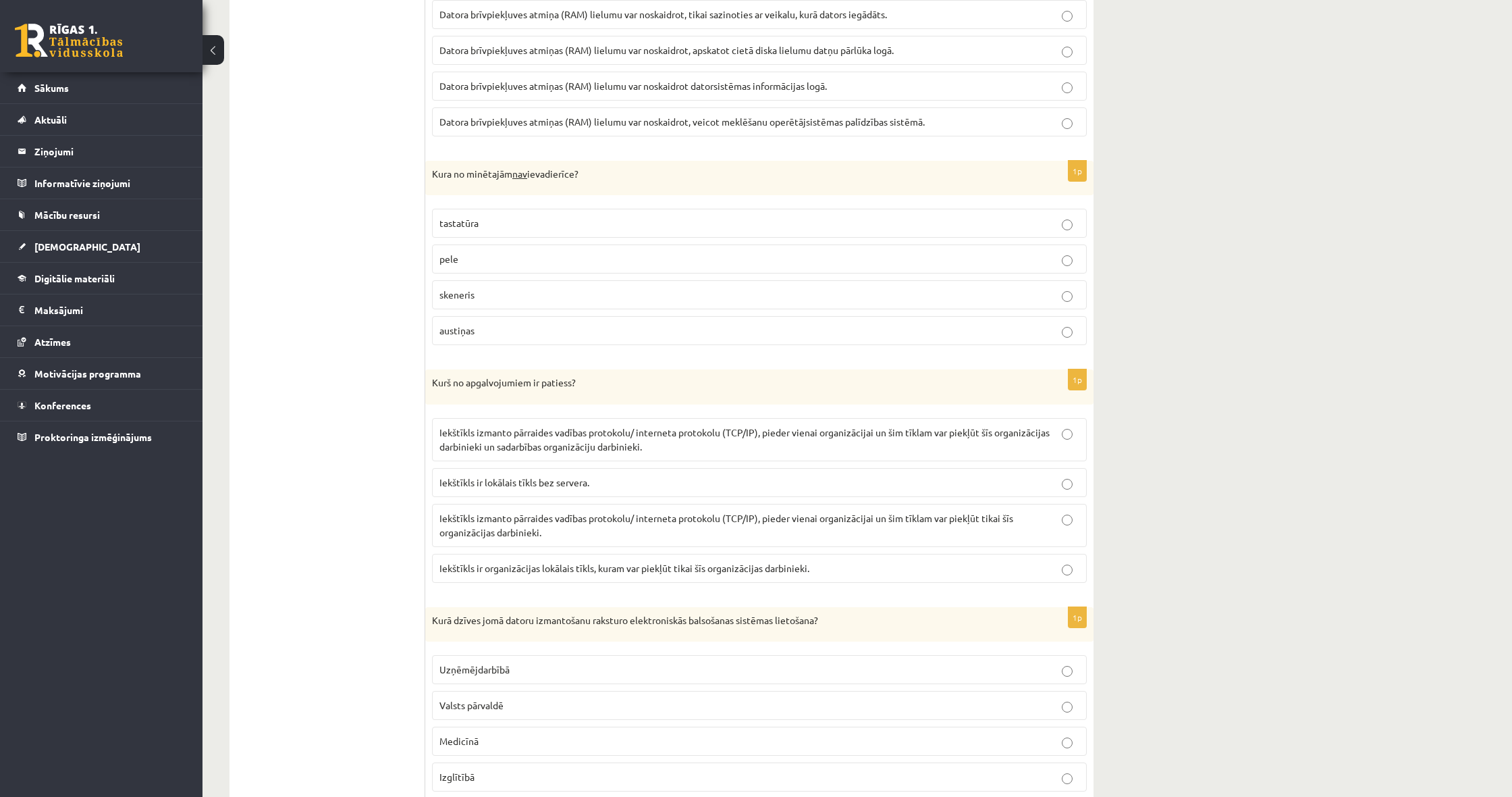
scroll to position [2197, 0]
click at [481, 476] on span "Iekštīkls ir lokālais tīkls bez servera." at bounding box center [515, 481] width 150 height 12
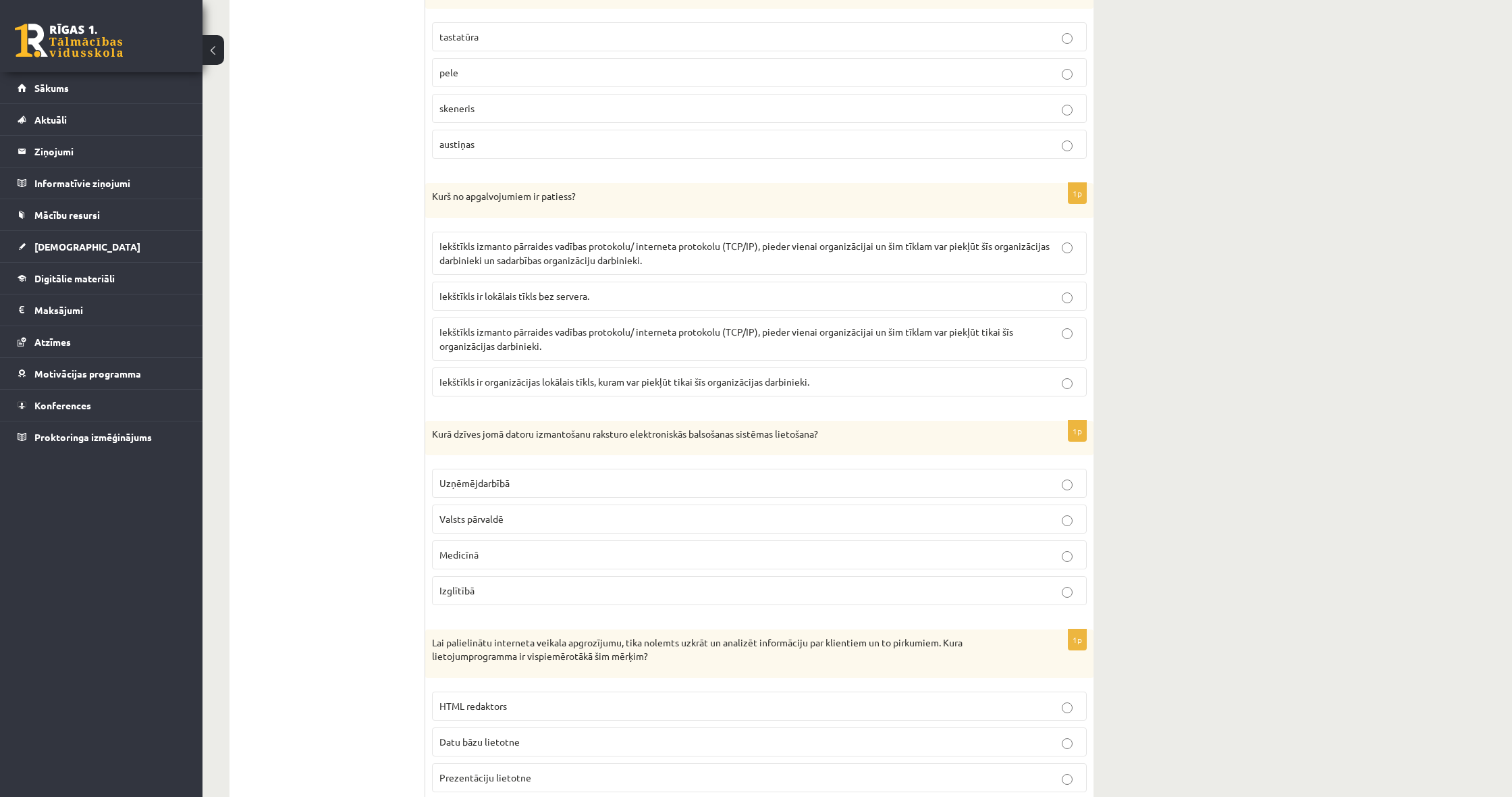
scroll to position [2382, 0]
click at [472, 512] on span "Valsts pārvaldē" at bounding box center [471, 518] width 64 height 12
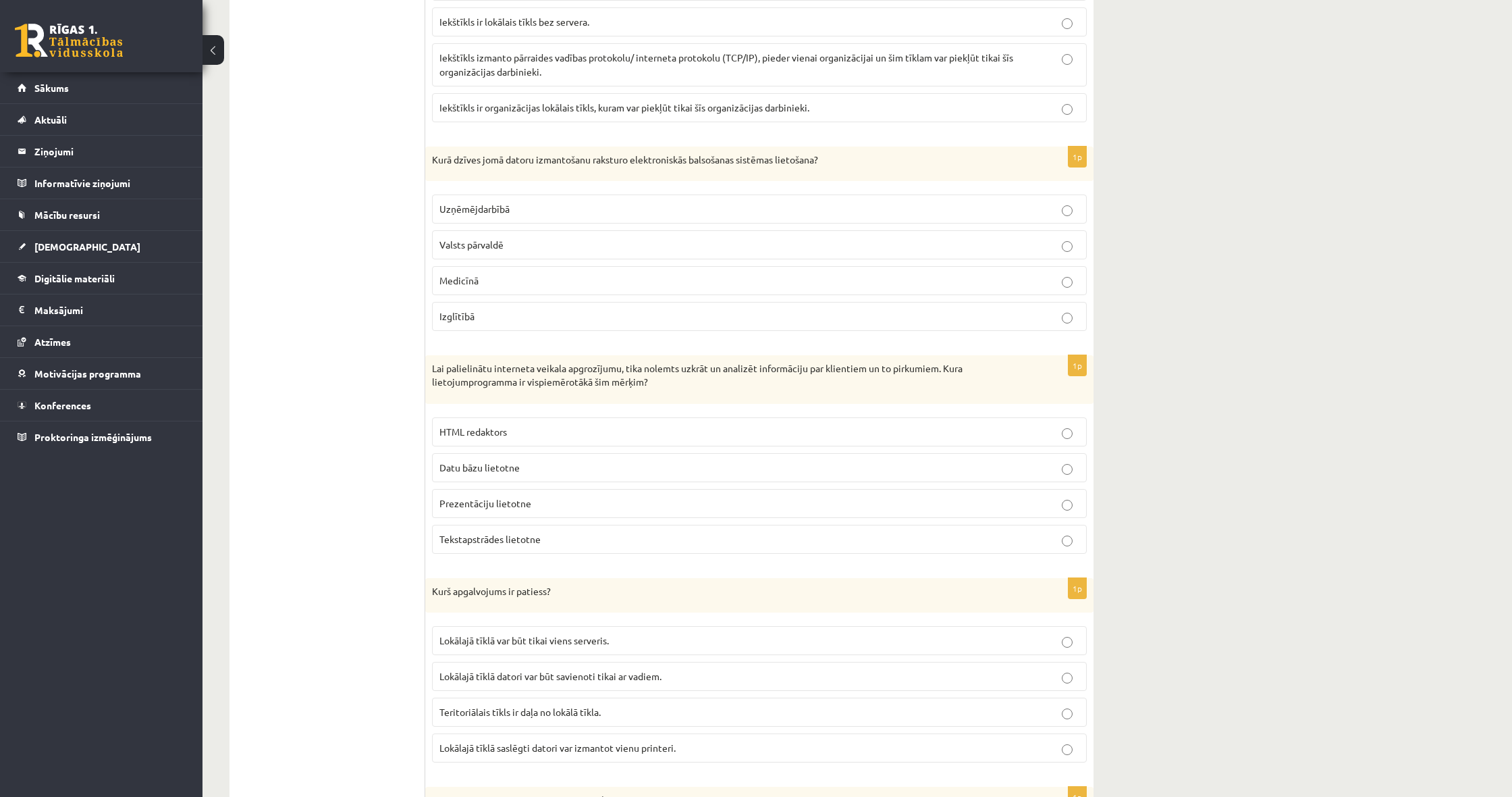
scroll to position [2667, 0]
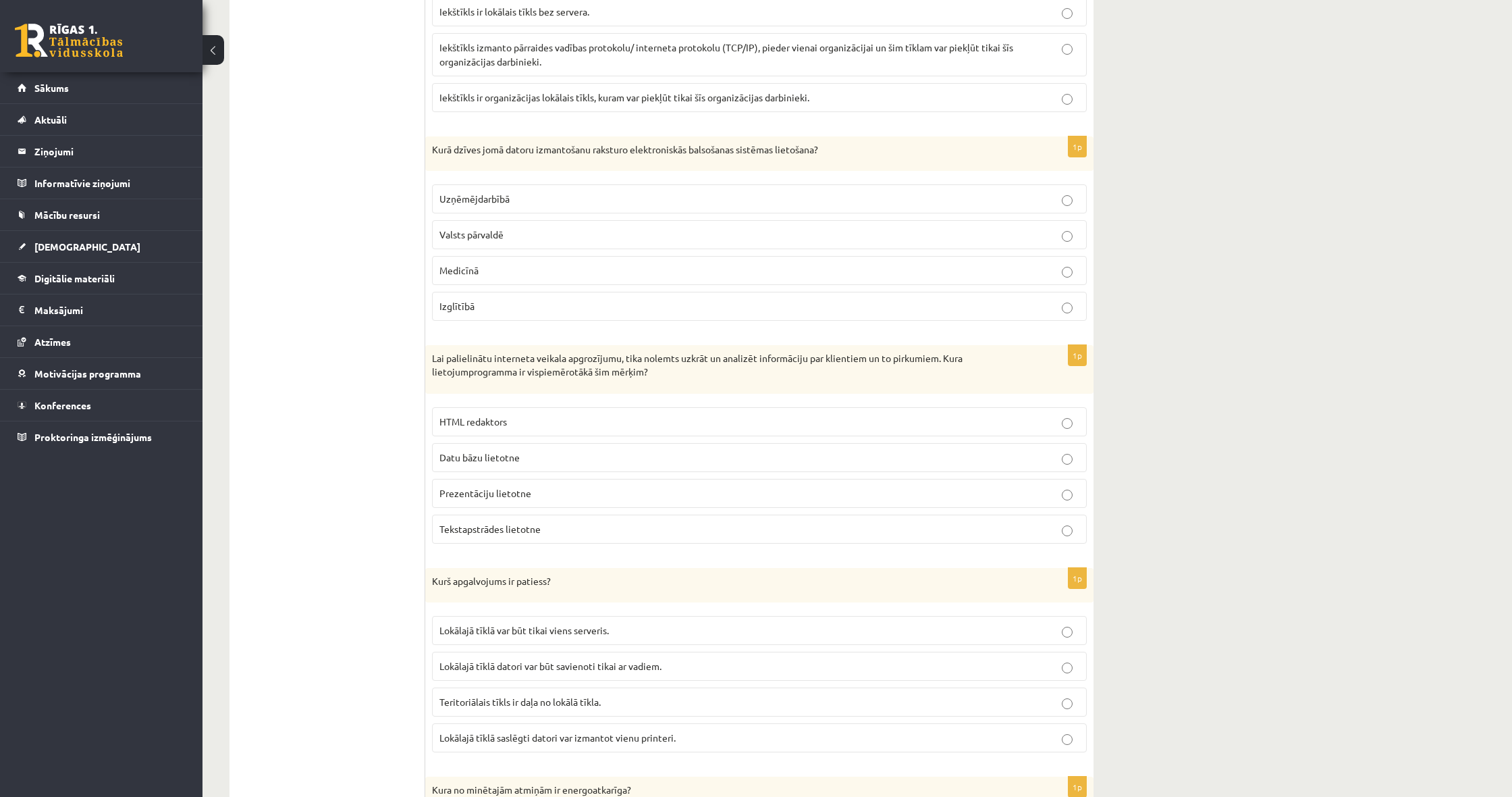
click at [462, 452] on span "Datu bāzu lietotne" at bounding box center [480, 457] width 80 height 12
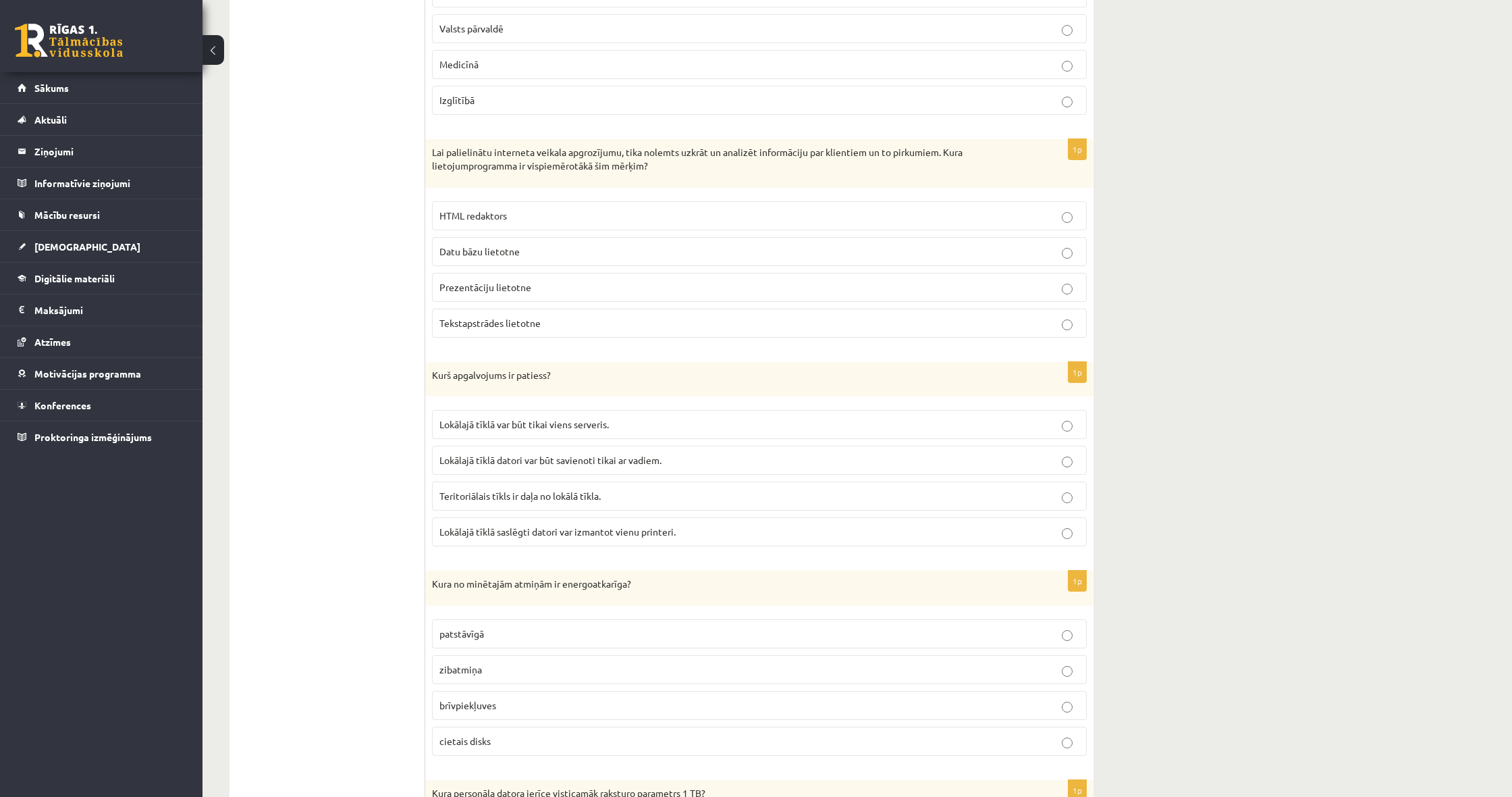
scroll to position [2874, 0]
click at [488, 524] on p "Lokālajā tīklā saslēgti datori var izmantot vienu printeri." at bounding box center [759, 529] width 640 height 14
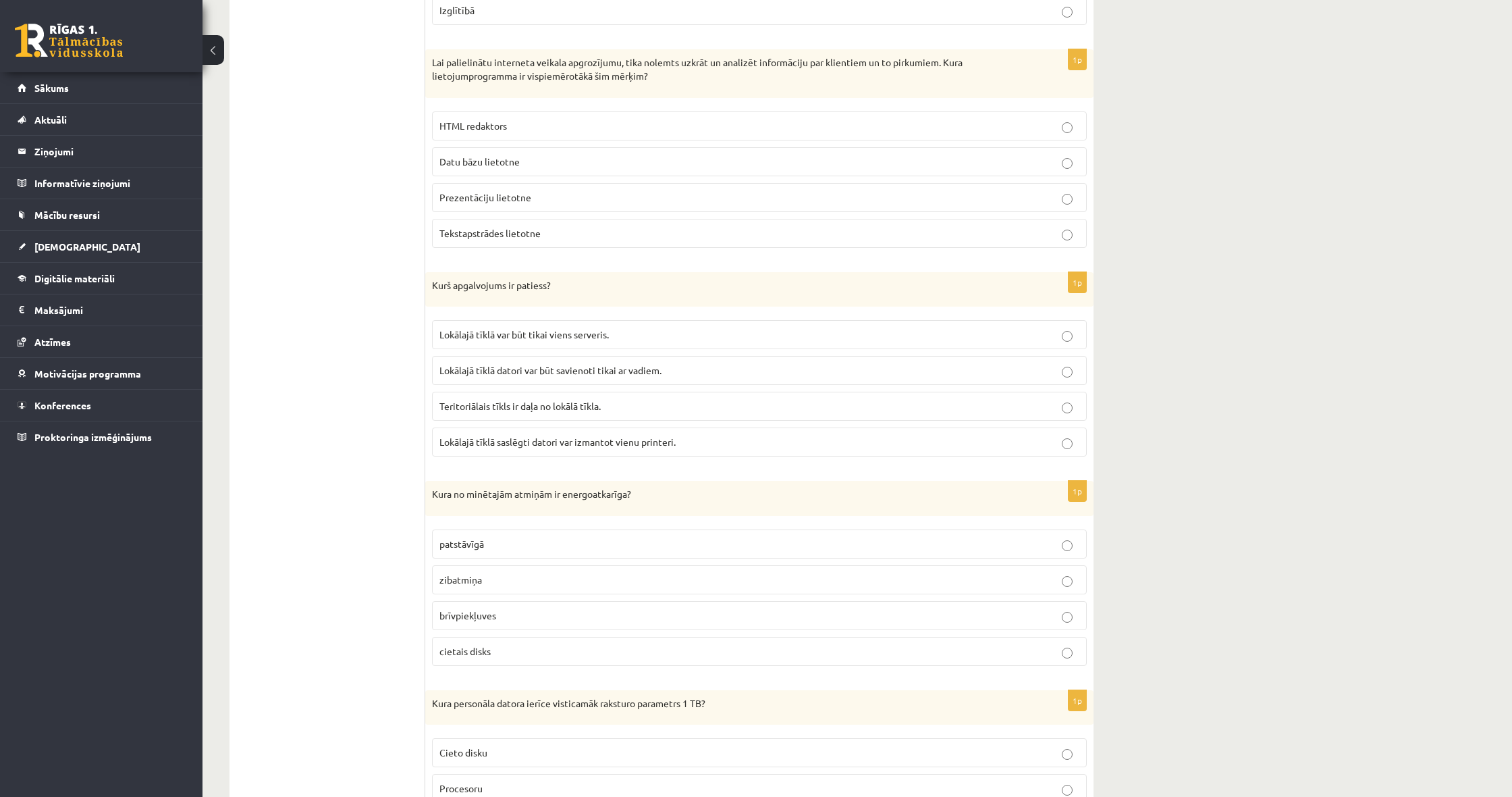
scroll to position [2966, 0]
click at [513, 645] on label "cietais disks" at bounding box center [759, 648] width 655 height 29
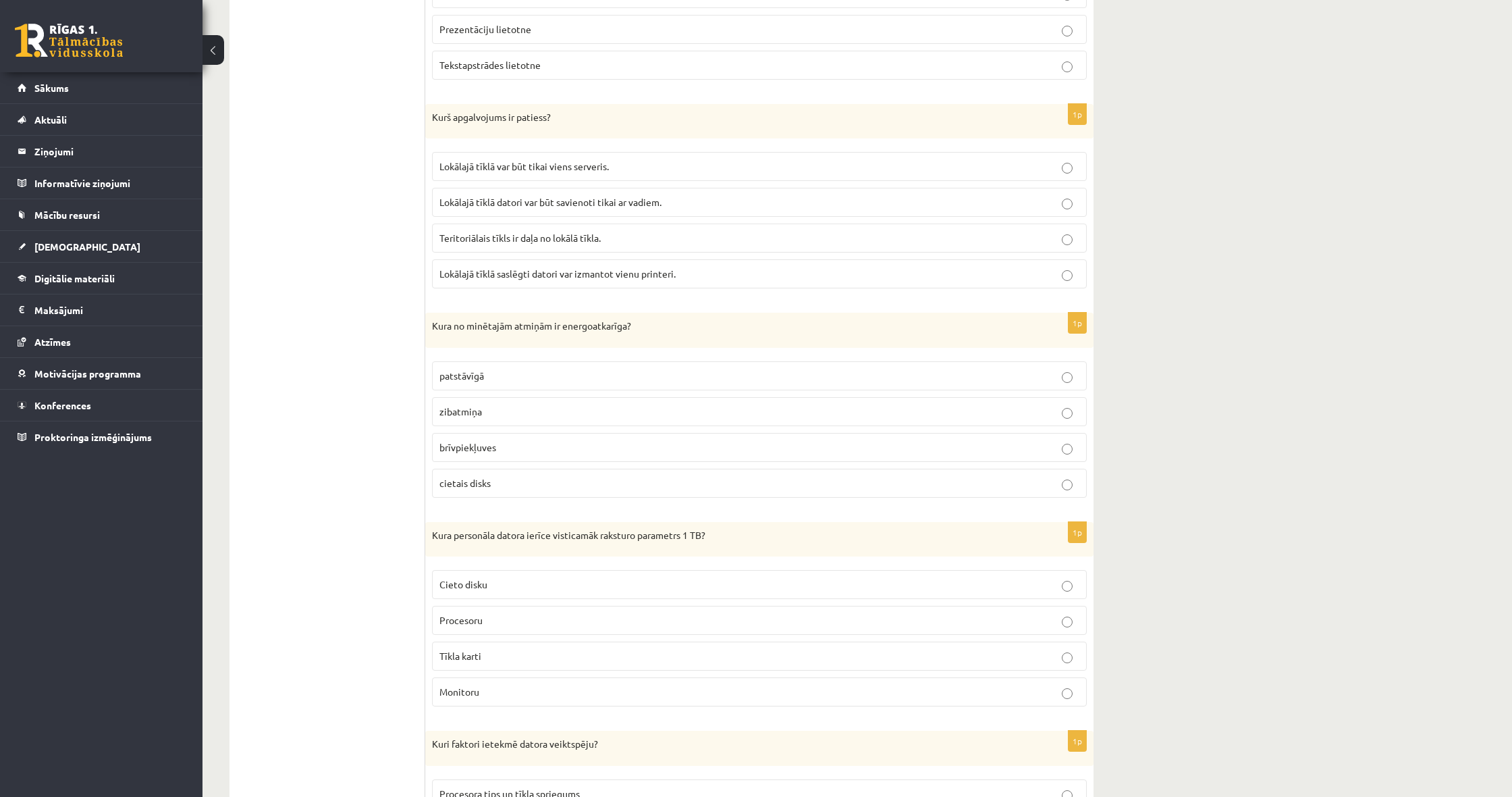
scroll to position [3170, 0]
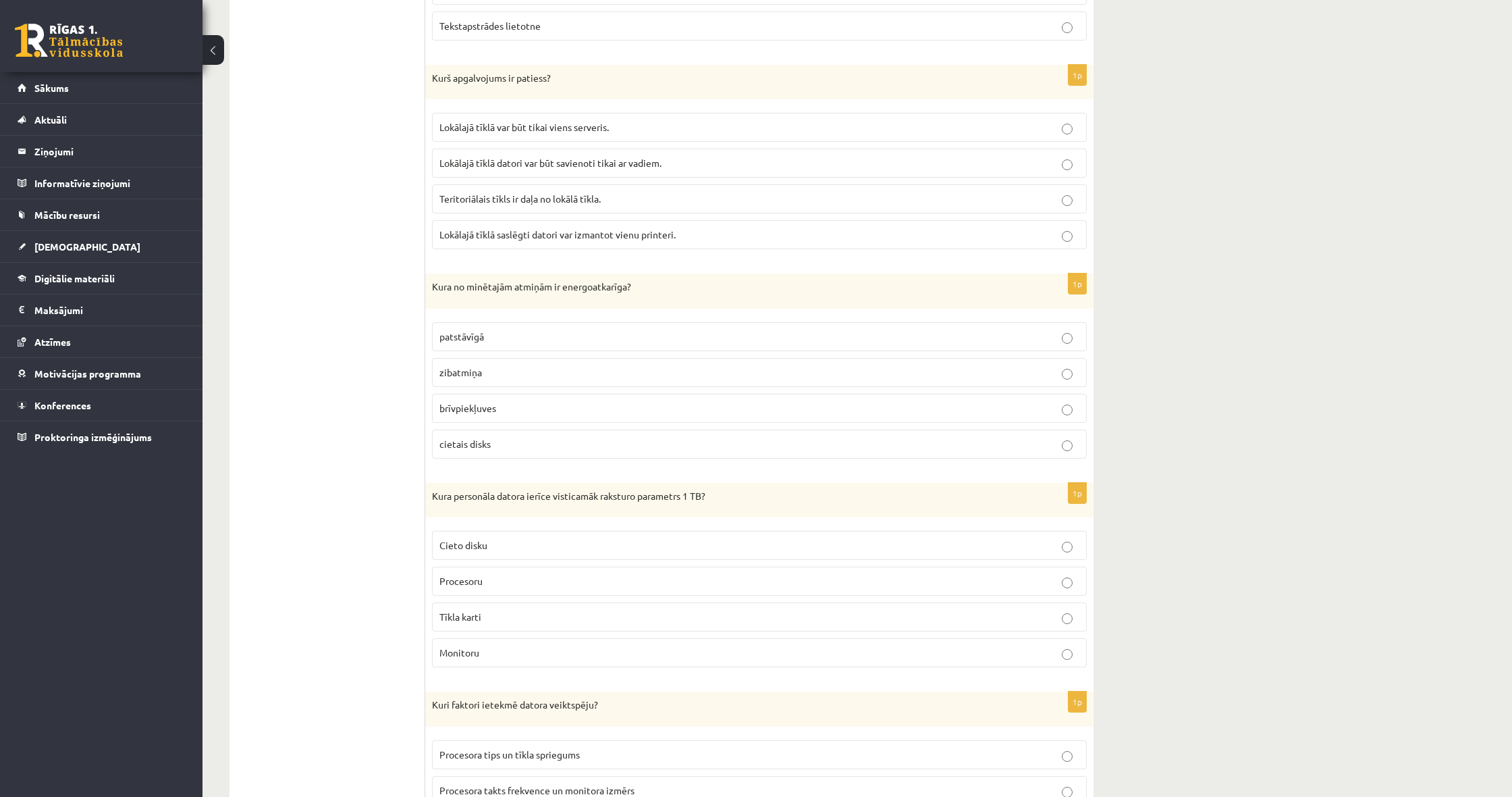
click at [523, 539] on p "Cieto disku" at bounding box center [759, 545] width 640 height 14
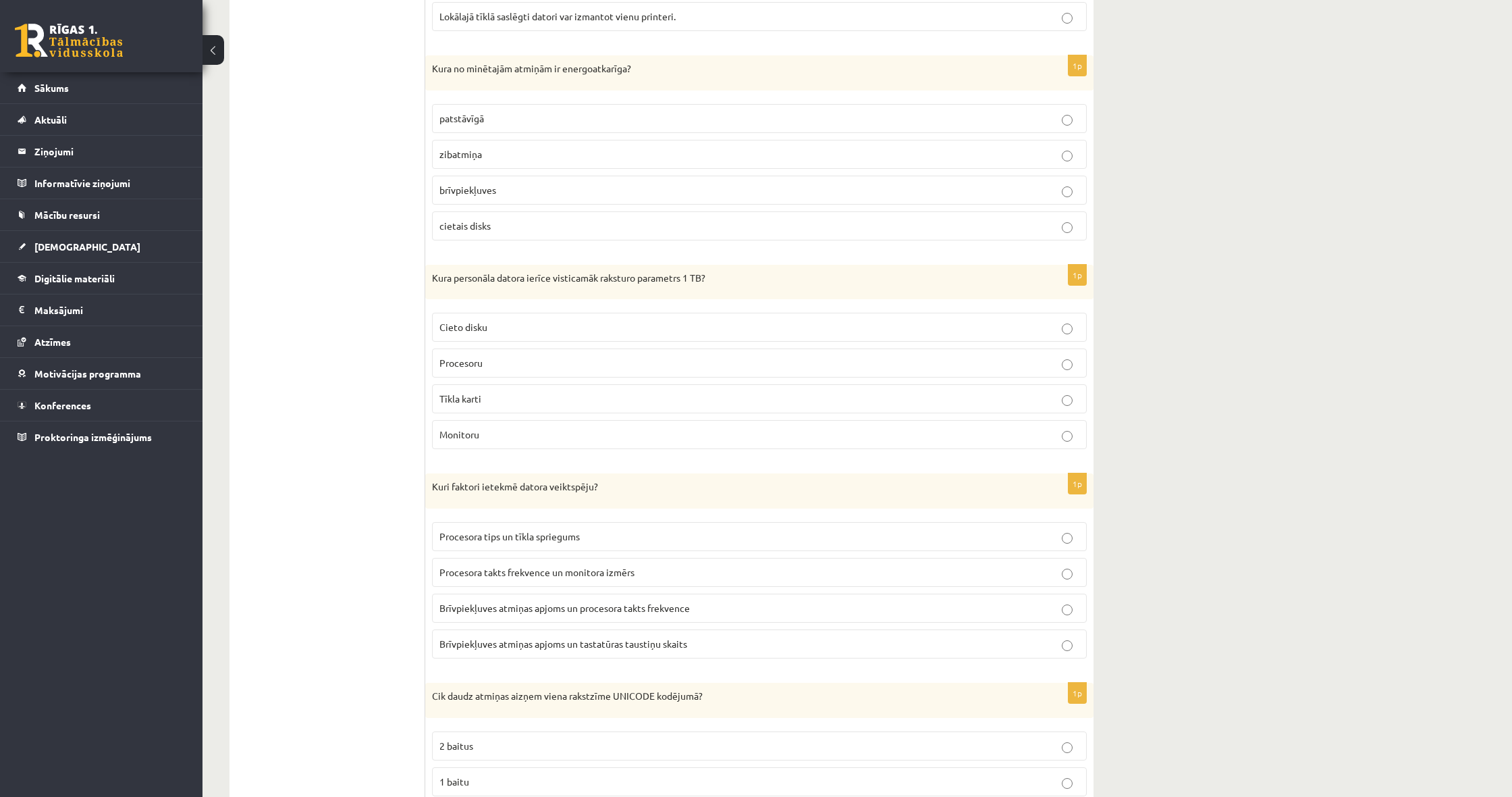
scroll to position [3388, 0]
click at [481, 601] on p "Brīvpiekļuves atmiņas apjoms un procesora takts frekvence" at bounding box center [759, 608] width 640 height 14
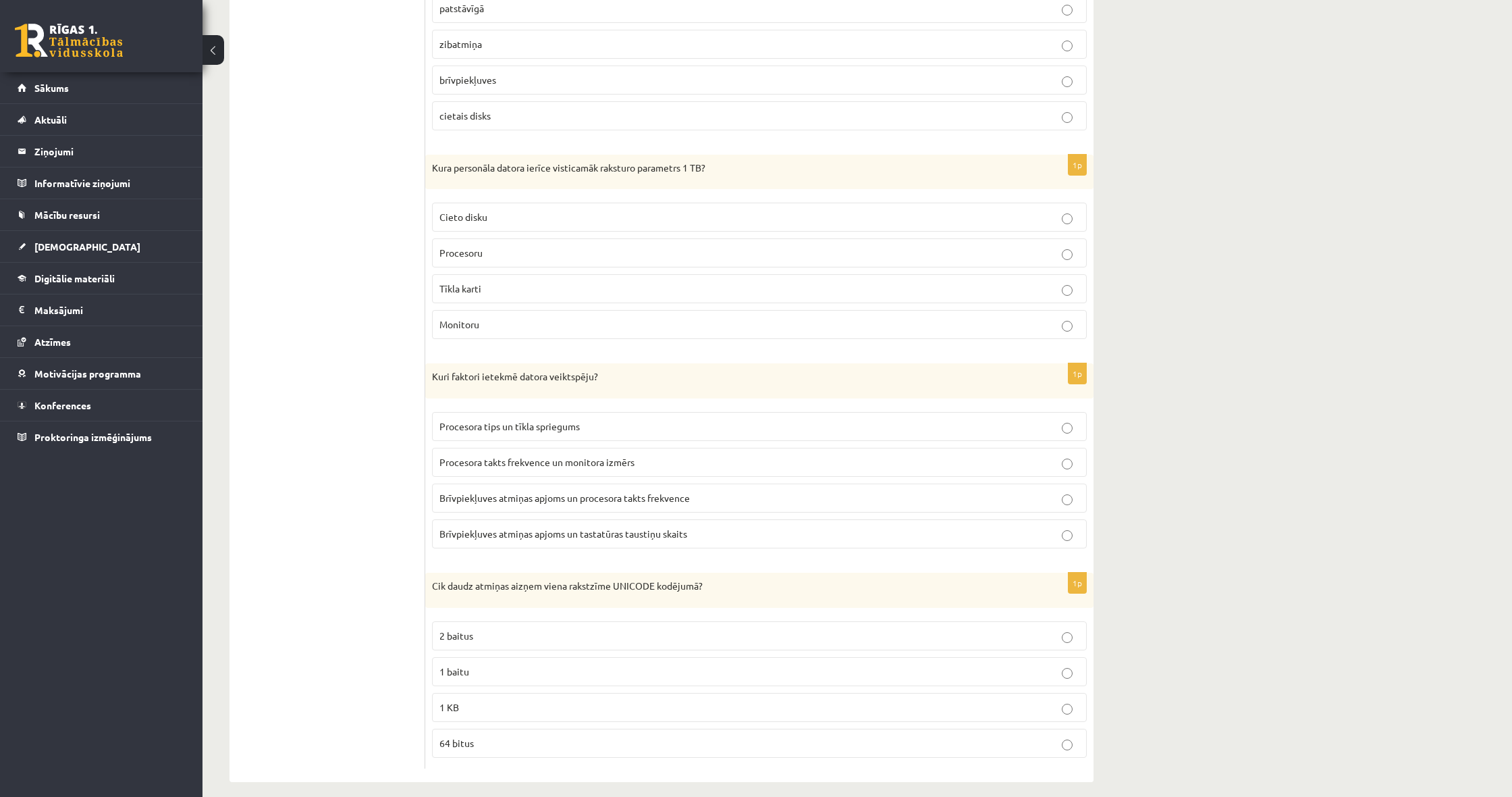
scroll to position [3497, 0]
click at [468, 667] on label "1 baitu" at bounding box center [759, 673] width 655 height 29
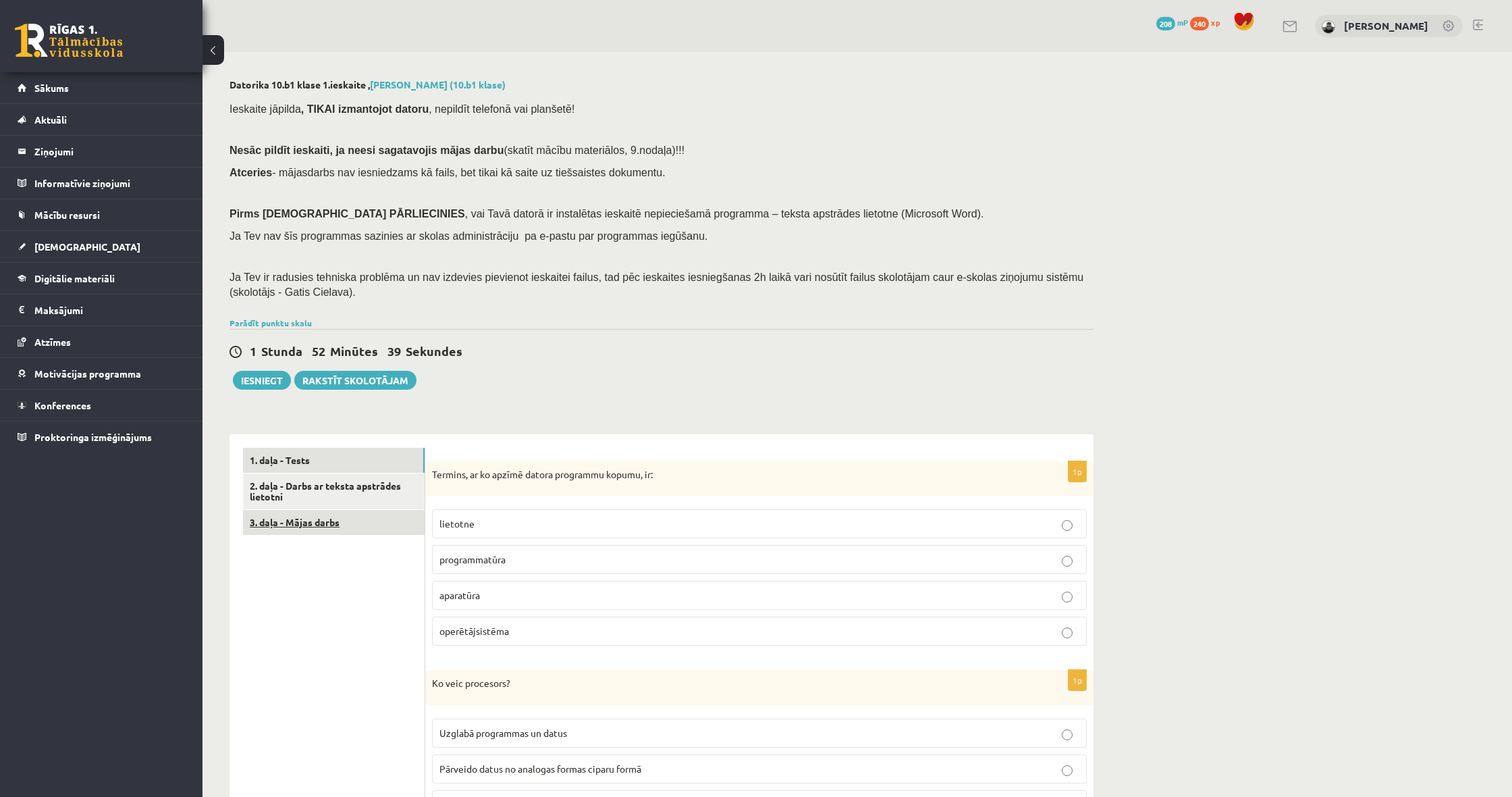
scroll to position [0, 0]
click at [341, 492] on link "2. daļa - Darbs ar teksta apstrādes lietotni" at bounding box center [334, 492] width 182 height 36
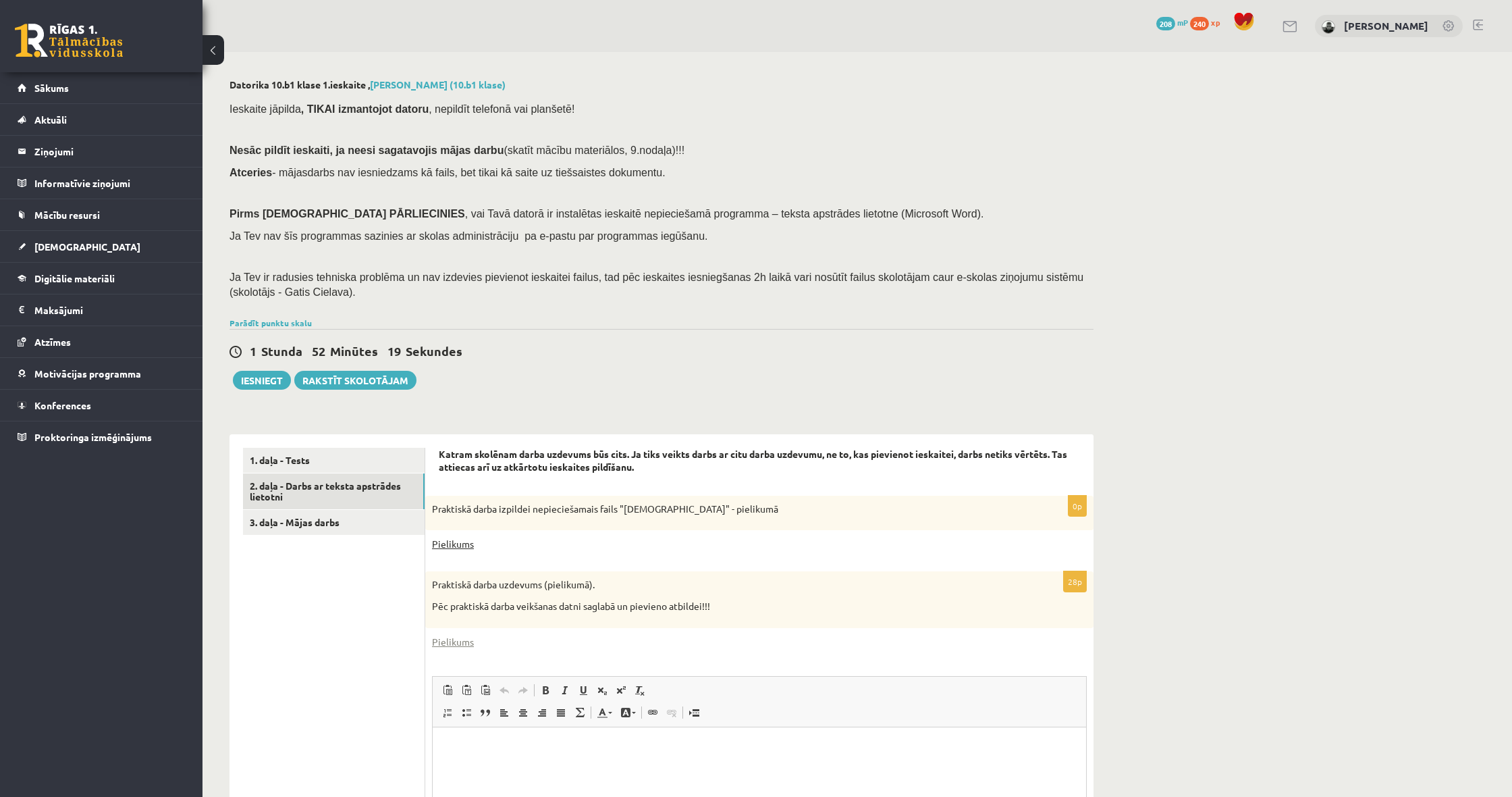
click at [446, 537] on link "Pielikums" at bounding box center [453, 543] width 42 height 14
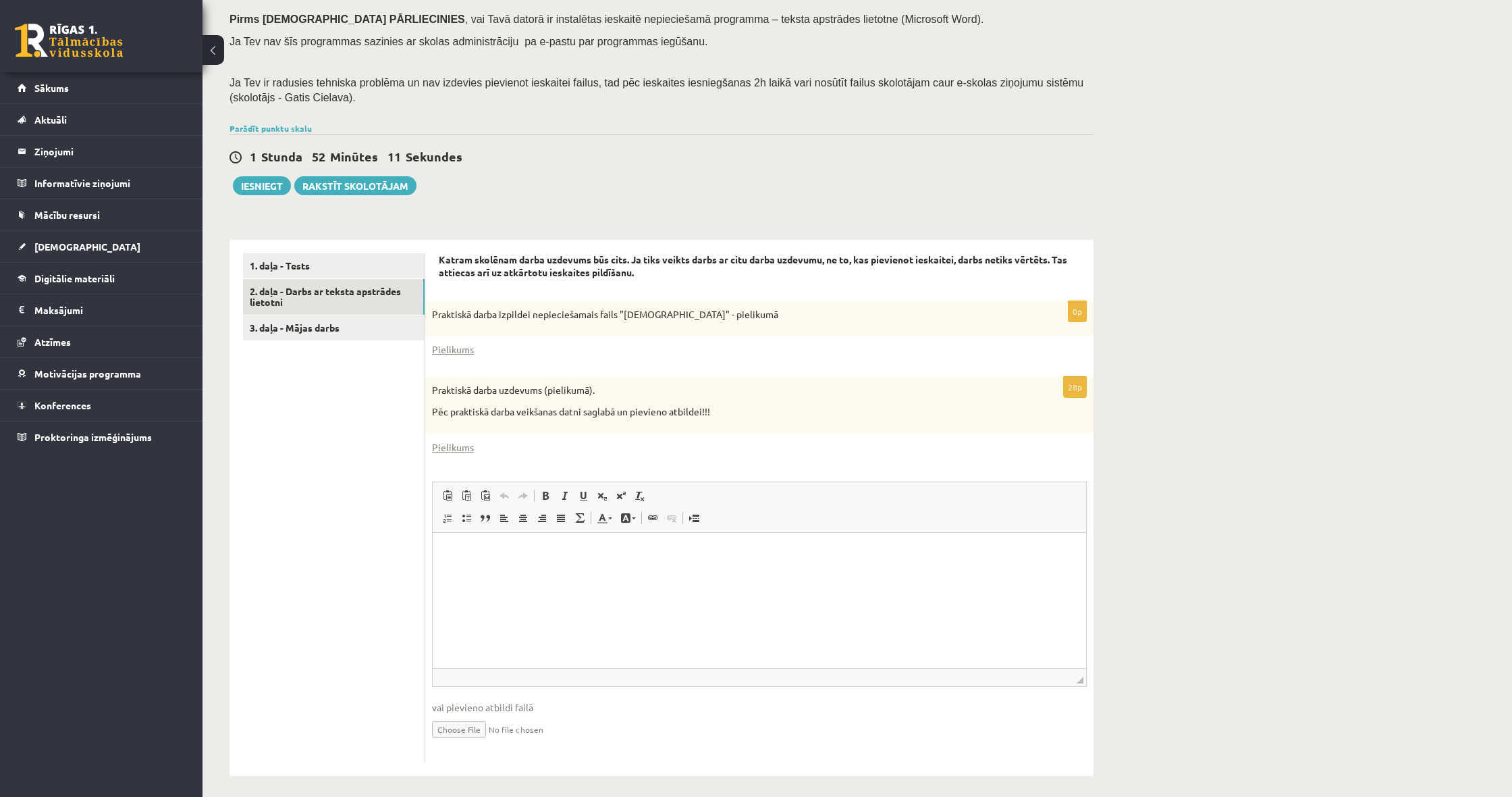
scroll to position [194, 0]
click at [456, 441] on link "Pielikums" at bounding box center [453, 448] width 42 height 14
click at [1199, 35] on div "Datorika 10.b1 klase 1.ieskaite , Mārtiņš Balodis (10.b1 klase) Ieskaite jāpild…" at bounding box center [857, 330] width 1309 height 945
